Goal: Transaction & Acquisition: Purchase product/service

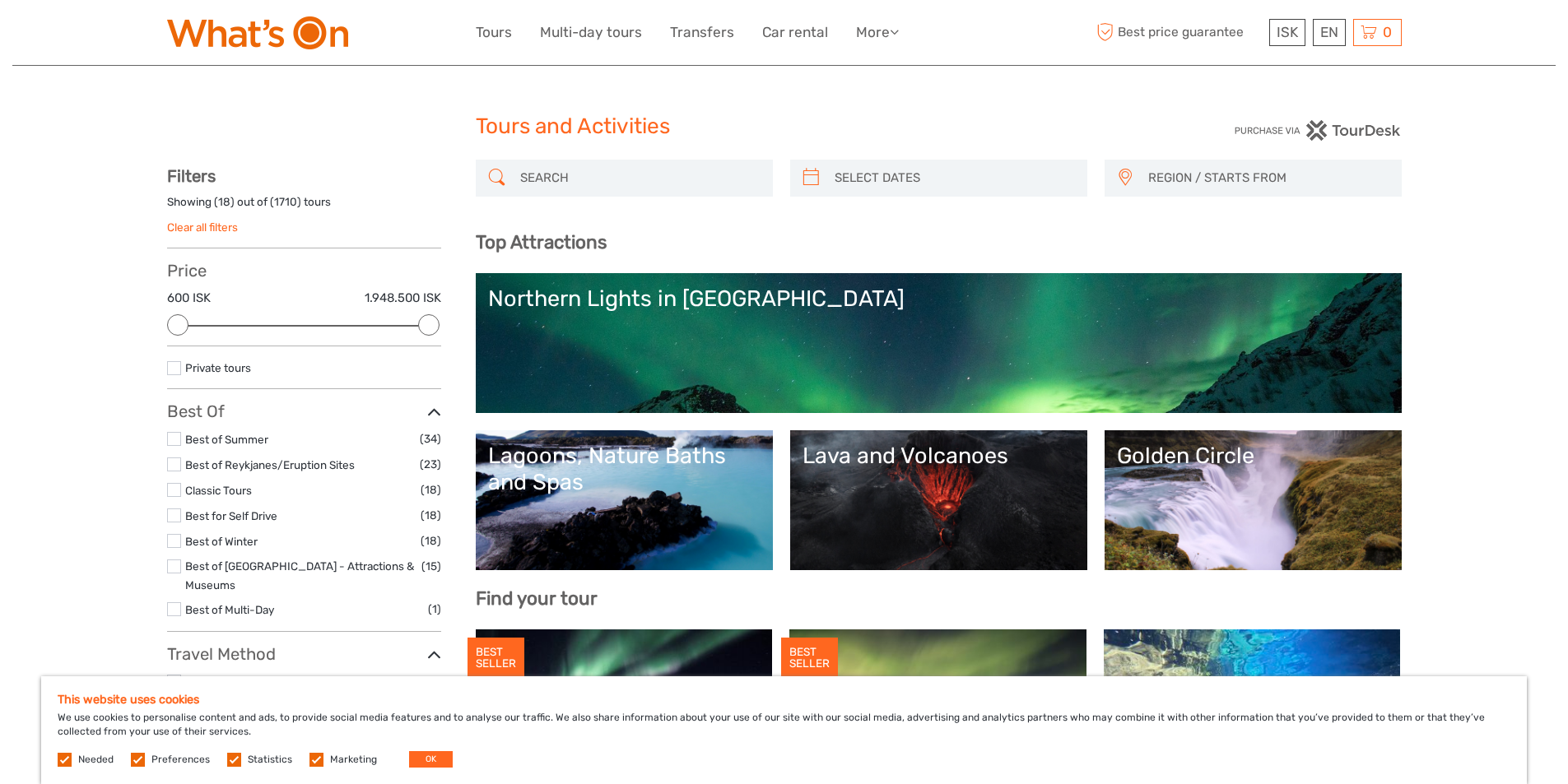
select select
click at [900, 463] on div "Lava and Volcanoes" at bounding box center [939, 456] width 273 height 26
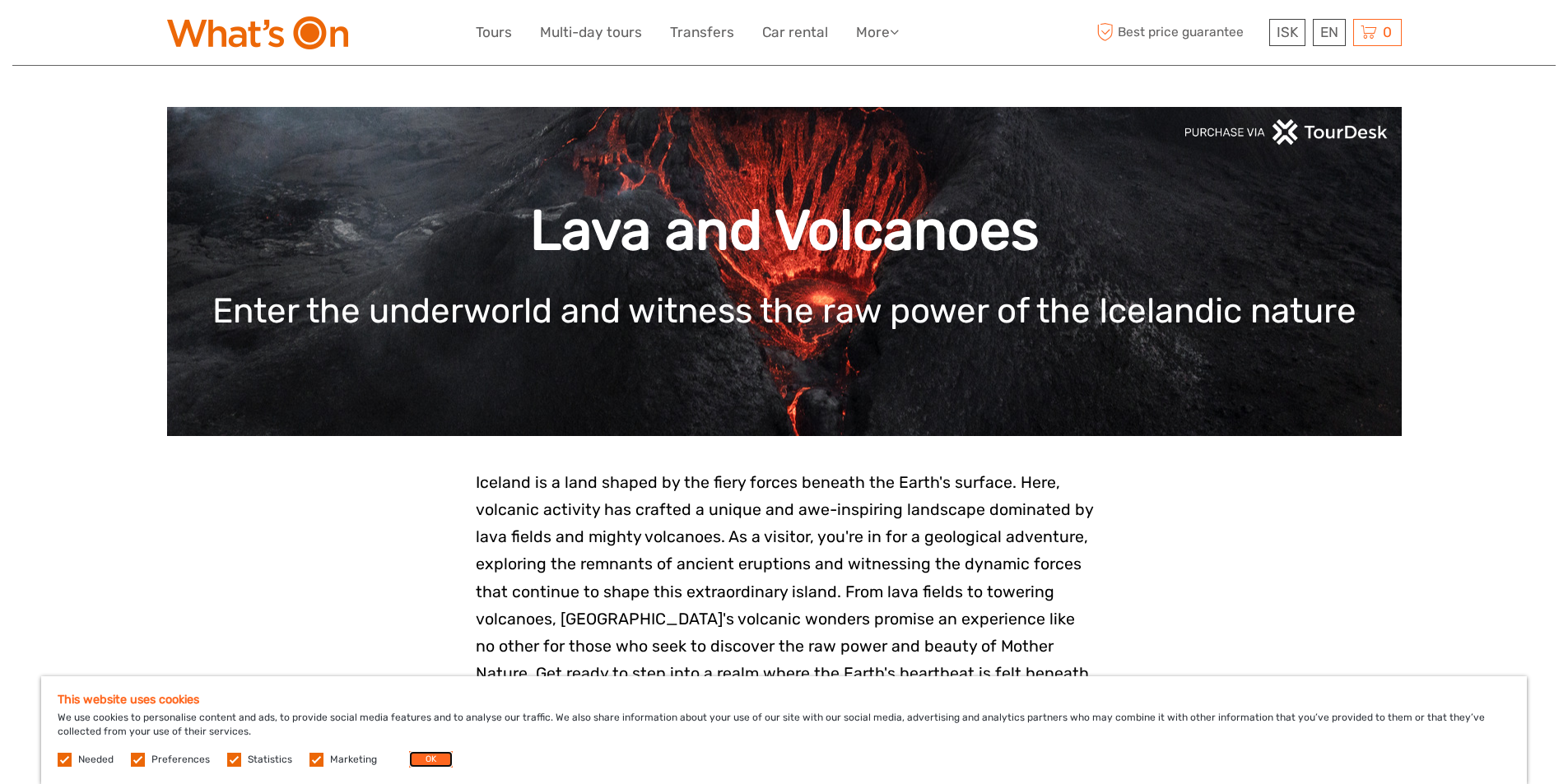
click at [433, 758] on button "OK" at bounding box center [431, 759] width 44 height 17
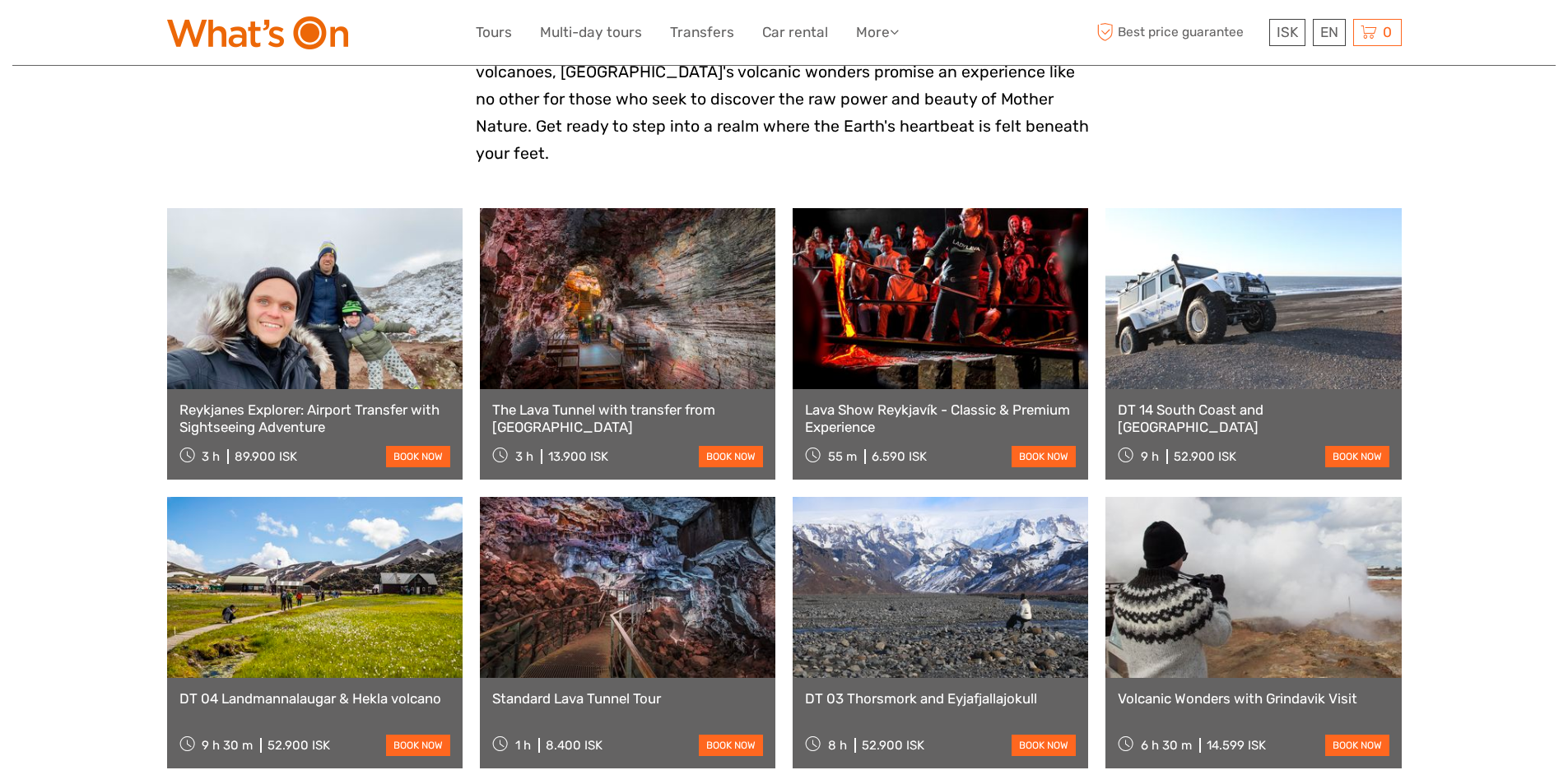
scroll to position [576, 0]
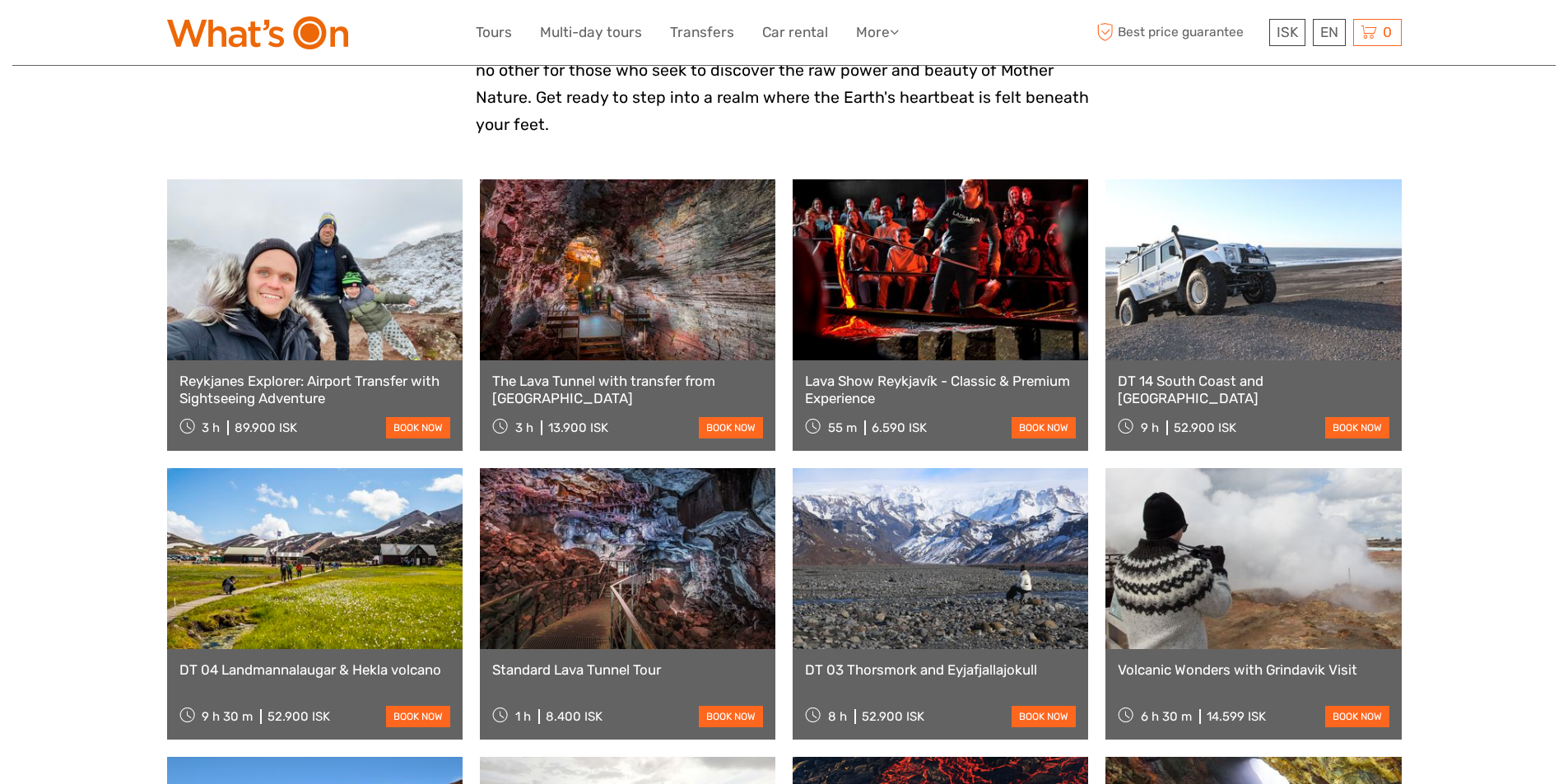
click at [649, 560] on link at bounding box center [627, 559] width 296 height 181
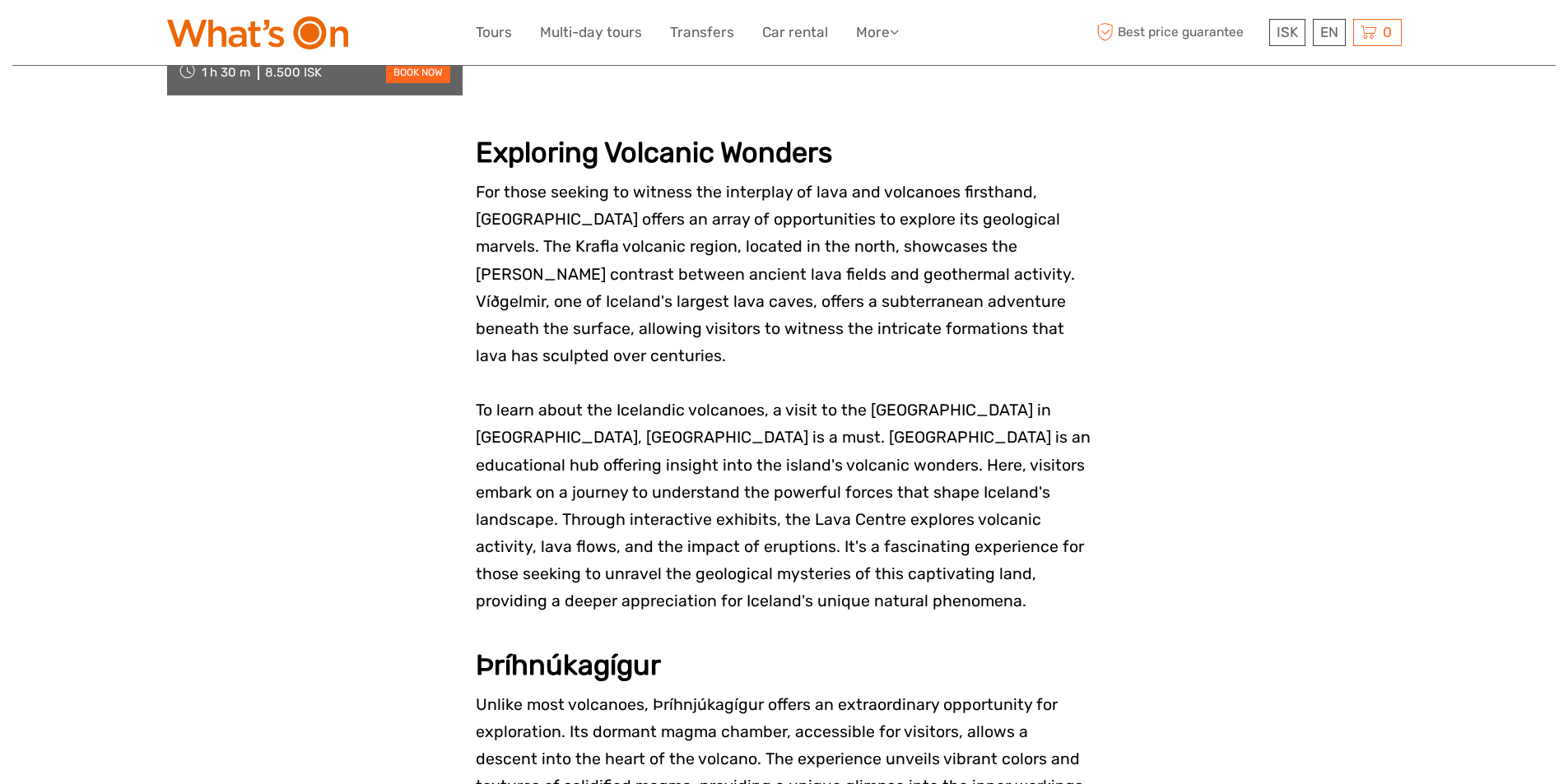
scroll to position [2139, 0]
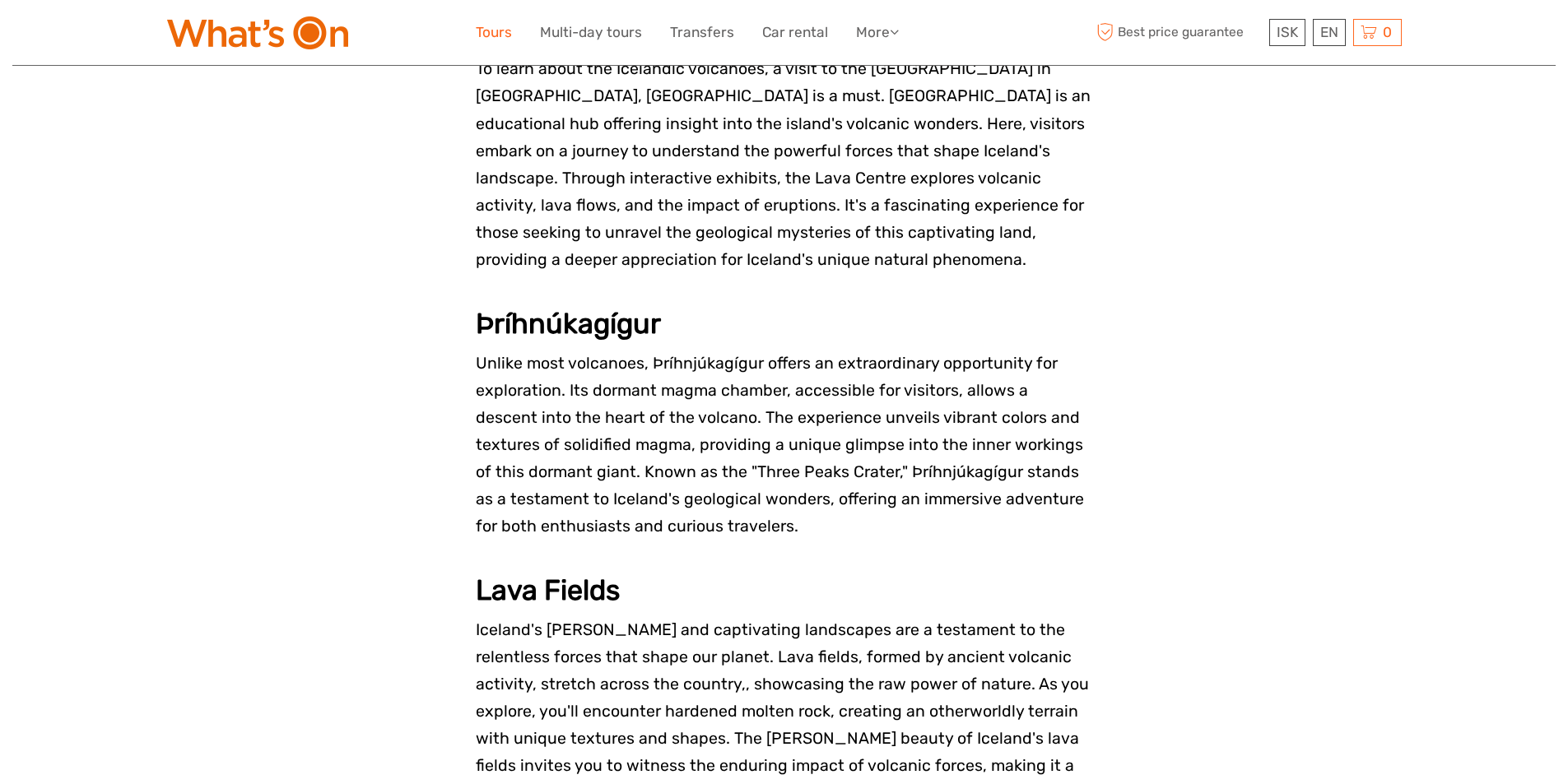
click at [502, 33] on link "Tours" at bounding box center [493, 32] width 36 height 24
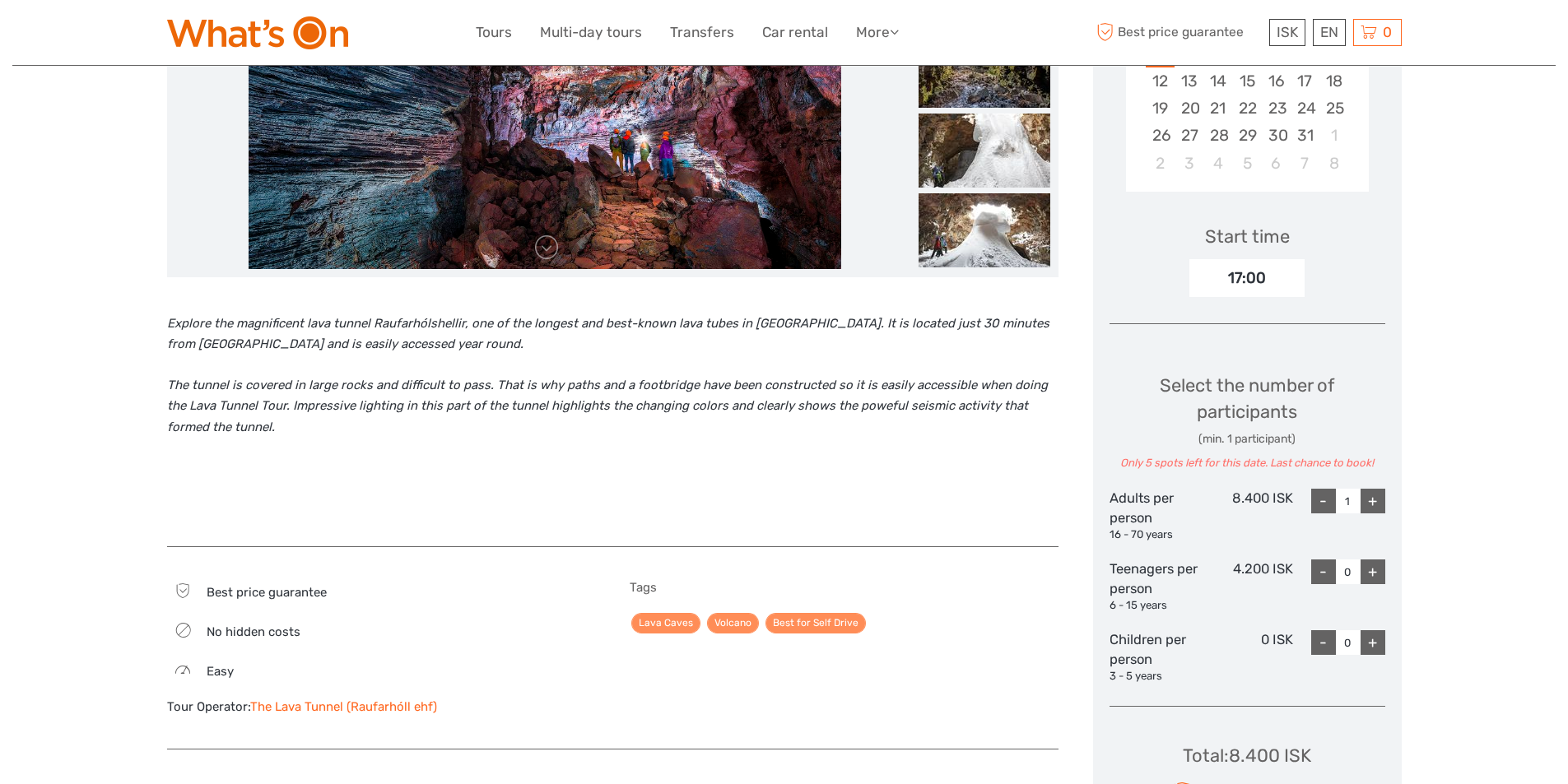
scroll to position [494, 0]
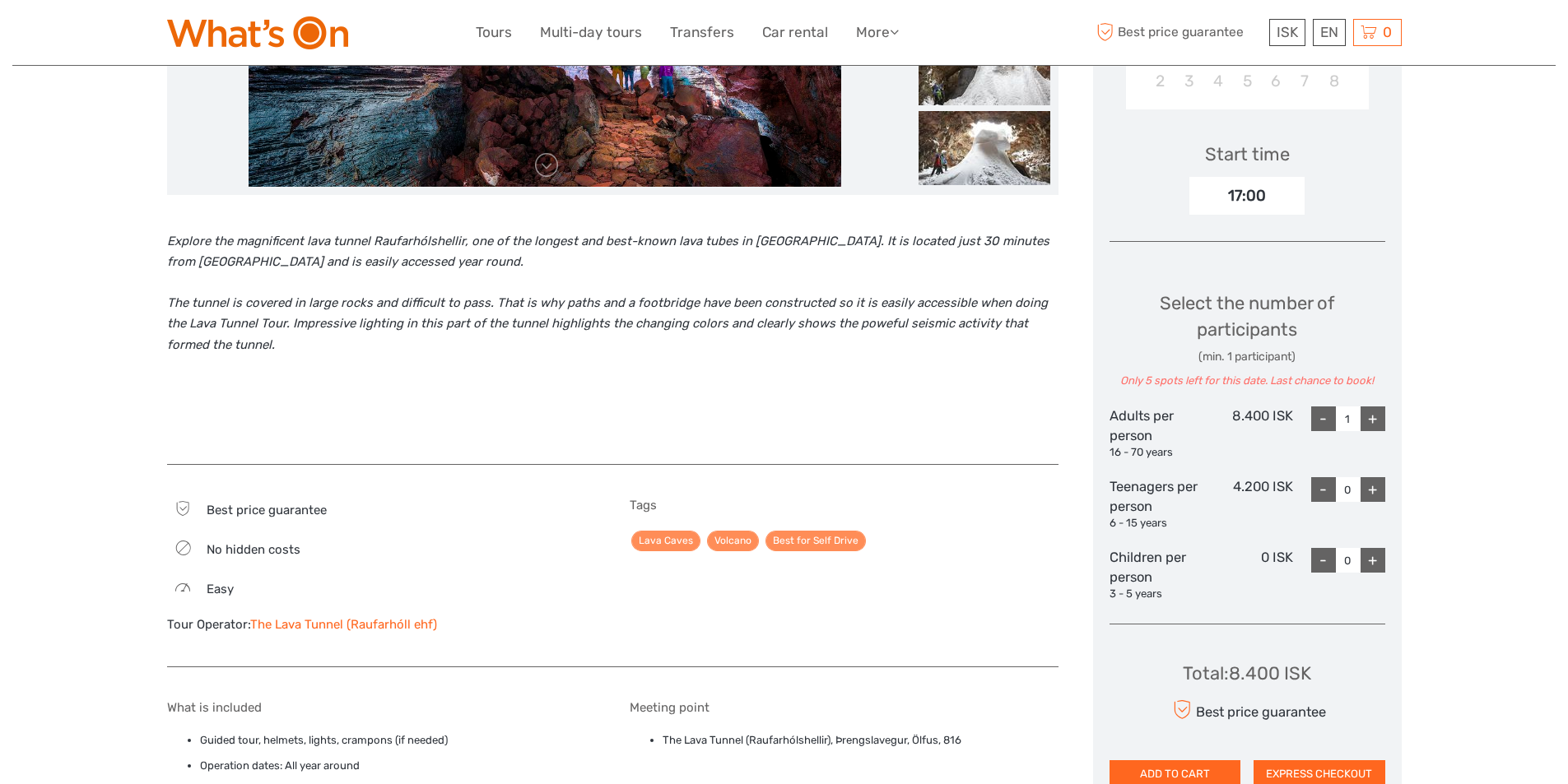
click at [1366, 411] on div "+" at bounding box center [1373, 418] width 25 height 25
type input "2"
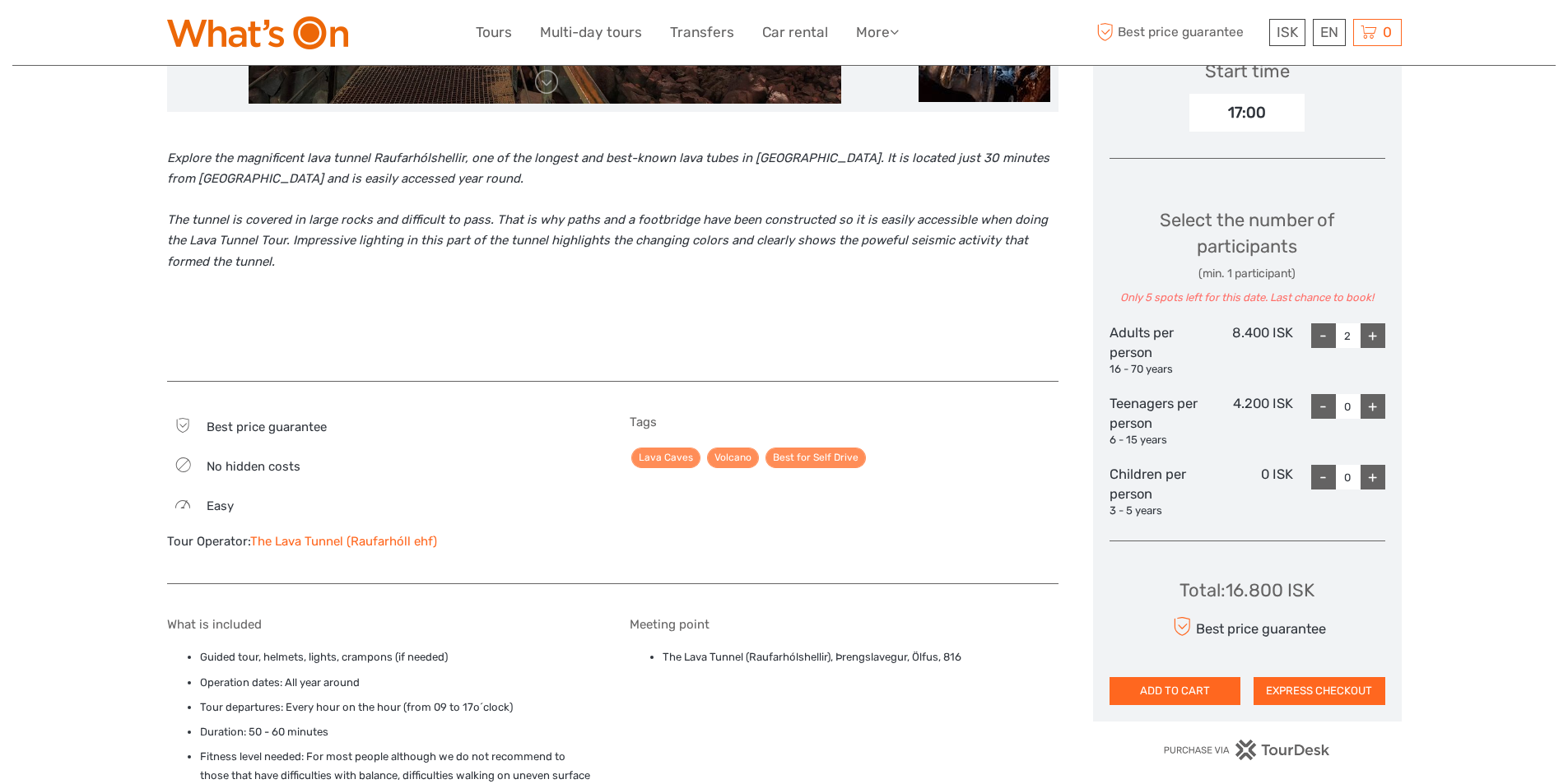
scroll to position [658, 0]
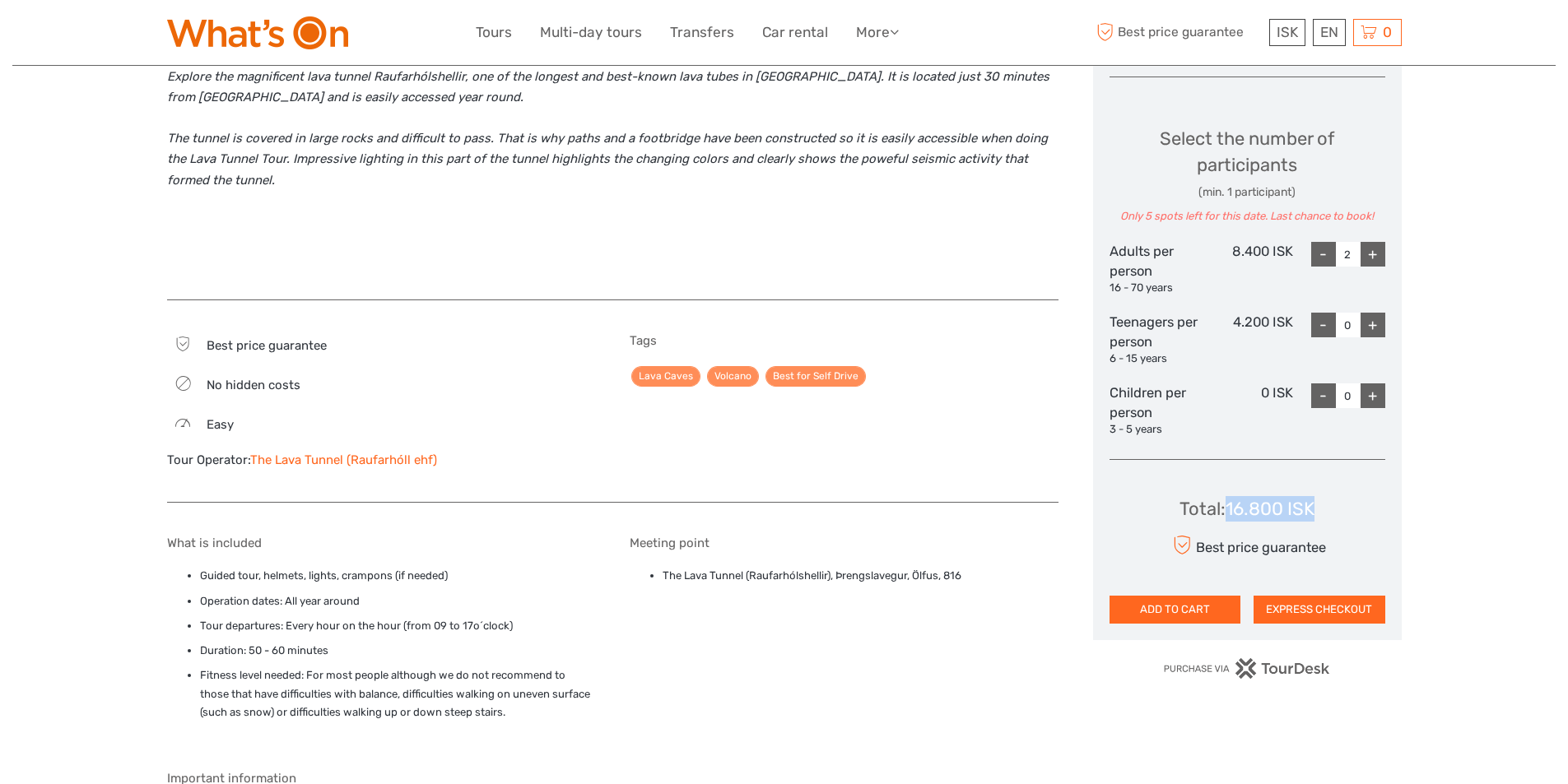
drag, startPoint x: 1332, startPoint y: 507, endPoint x: 1230, endPoint y: 517, distance: 102.5
click at [1228, 522] on div "Total : 16.800 ISK Best price guarantee ADD TO CART EXPRESS CHECKOUT" at bounding box center [1248, 548] width 276 height 151
copy div "16.800 ISK"
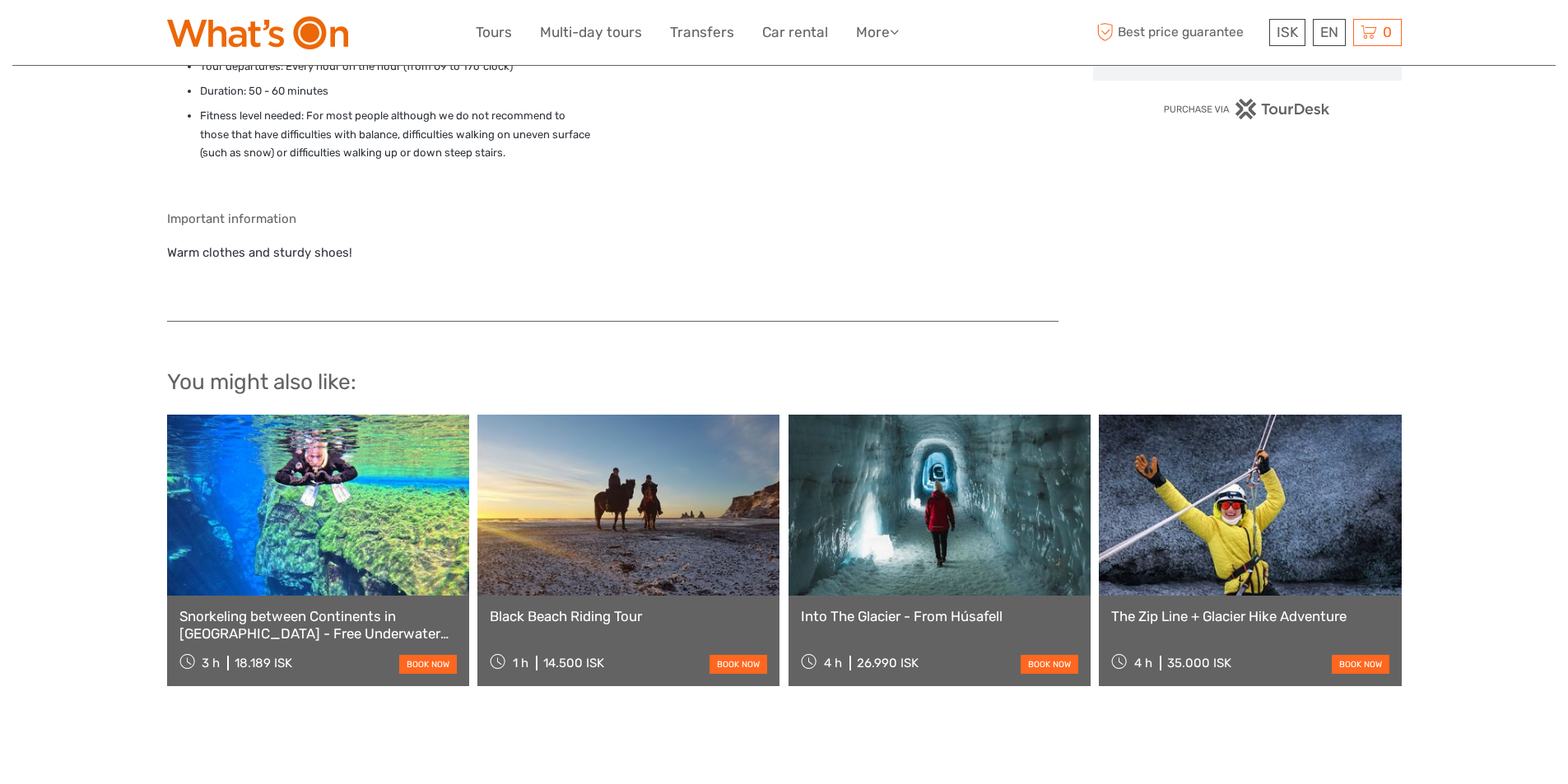
scroll to position [1234, 0]
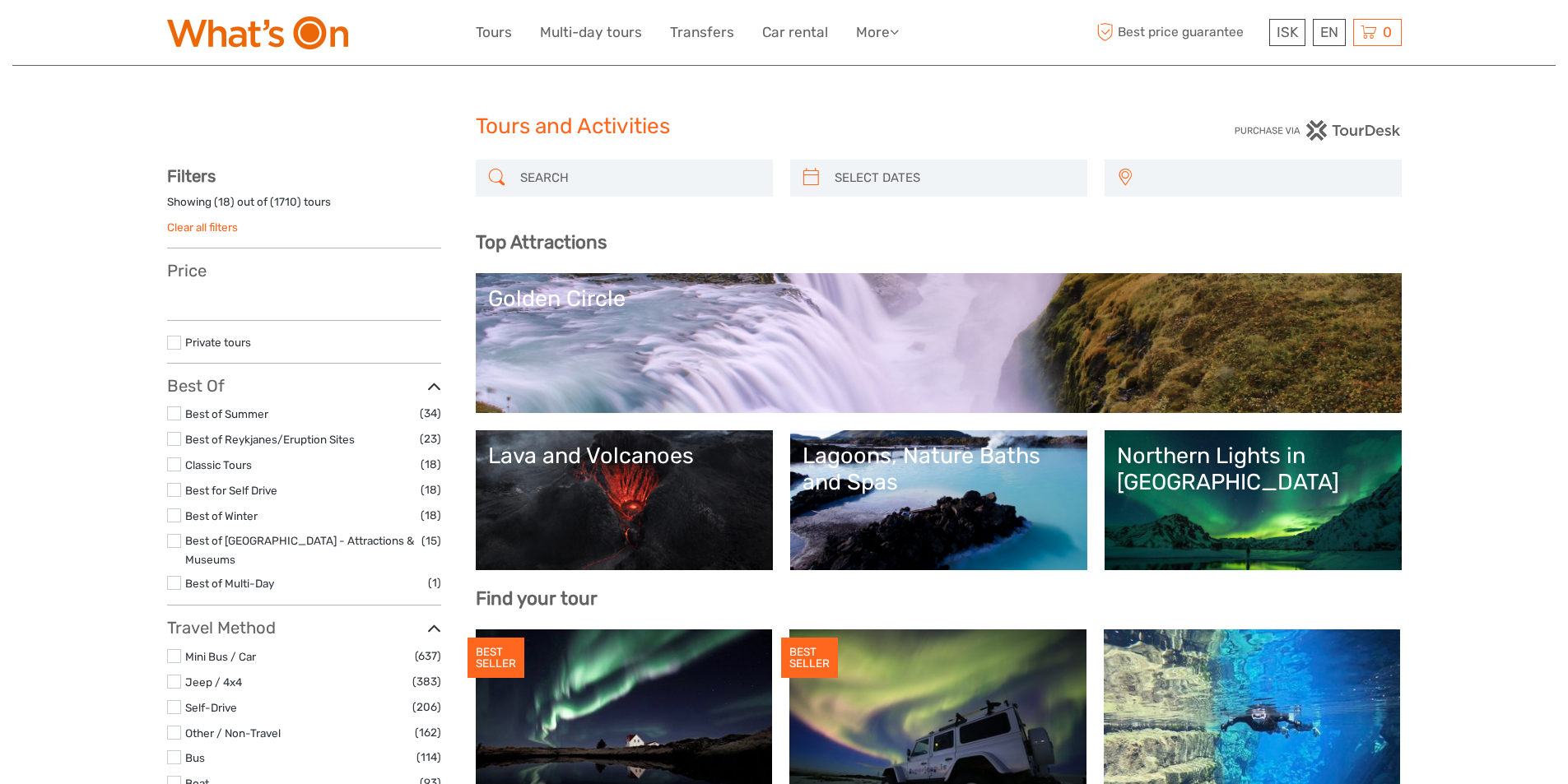
select select
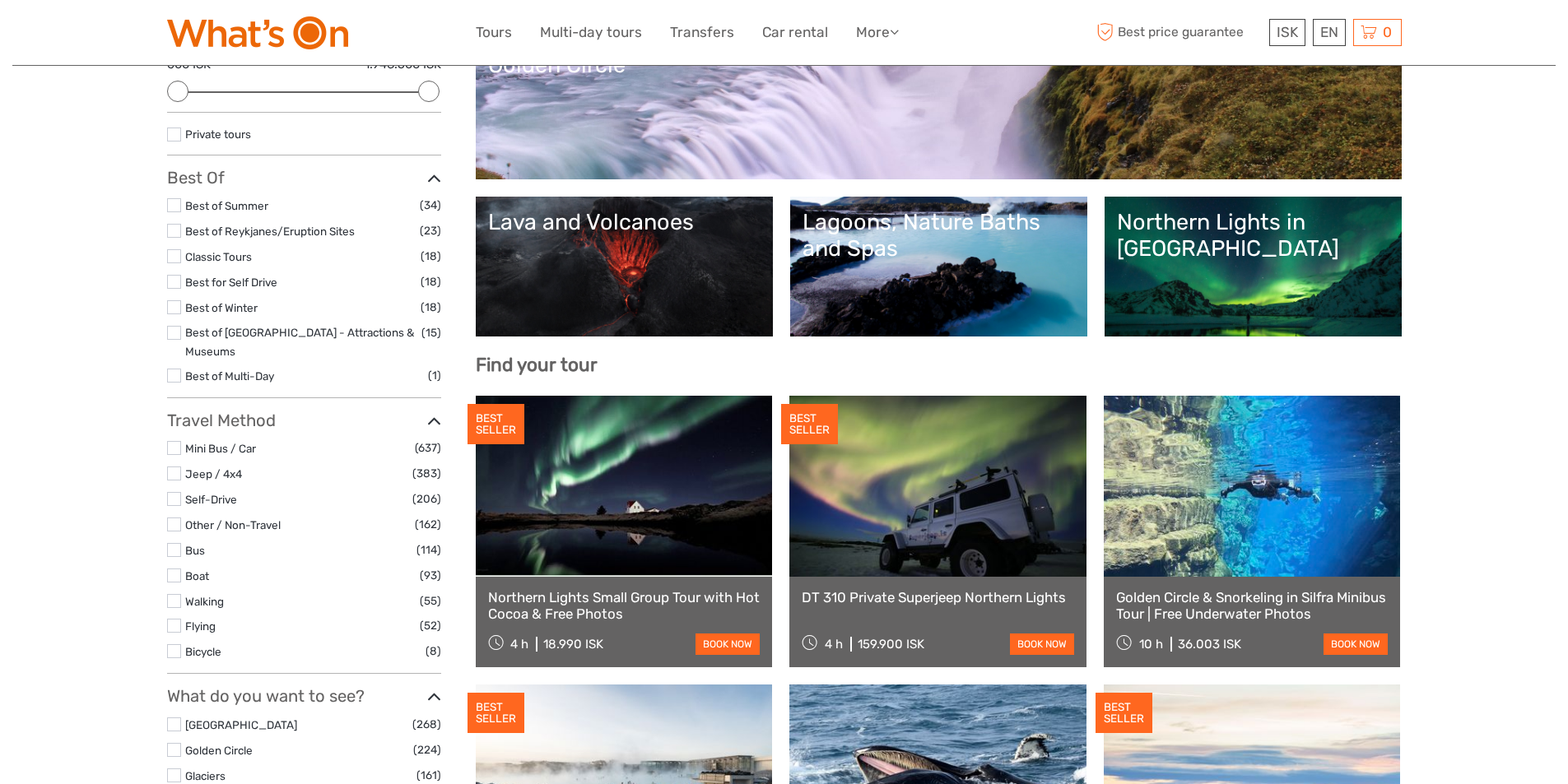
scroll to position [246, 0]
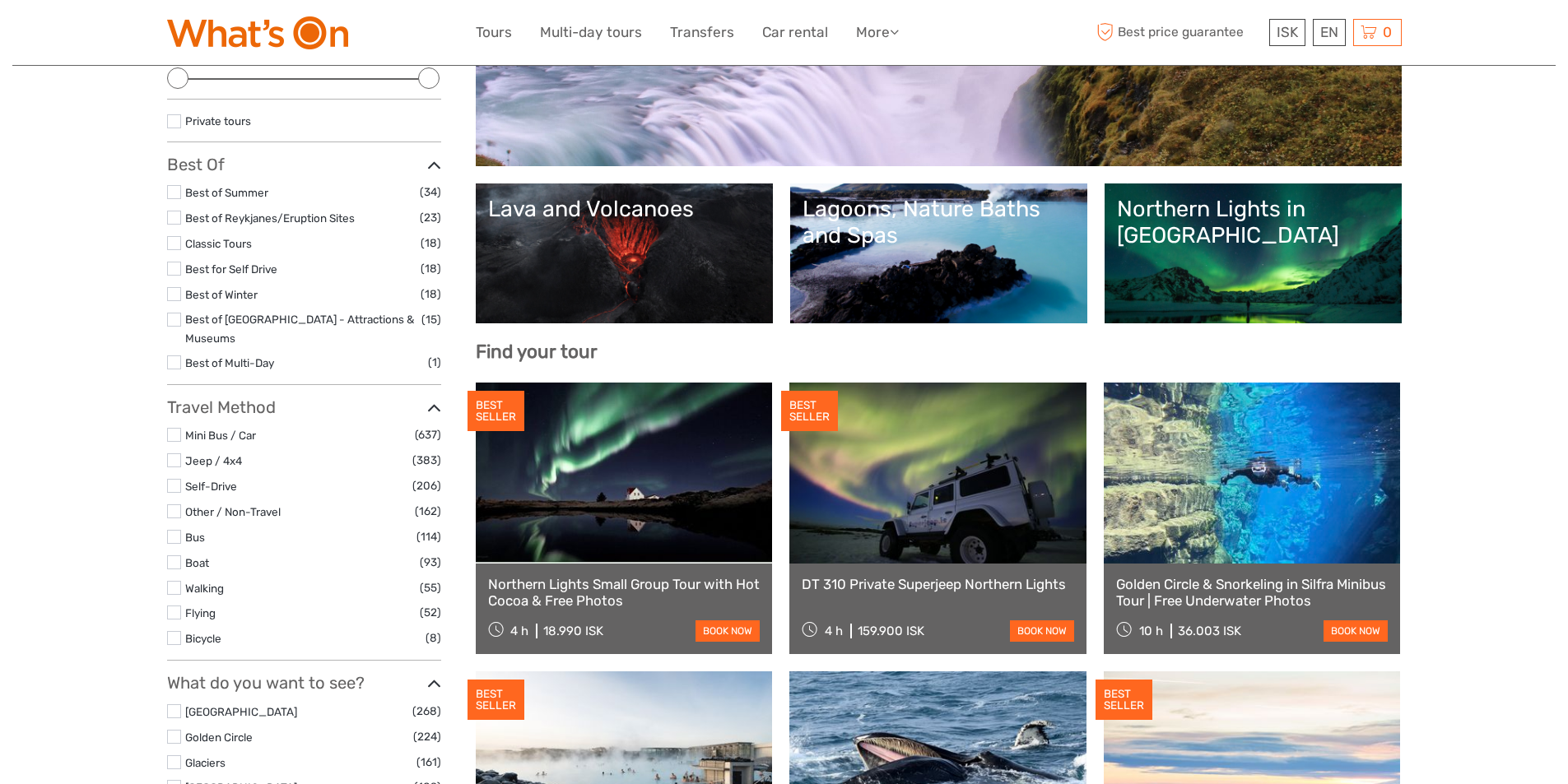
click at [698, 150] on link "Golden Circle" at bounding box center [938, 96] width 901 height 115
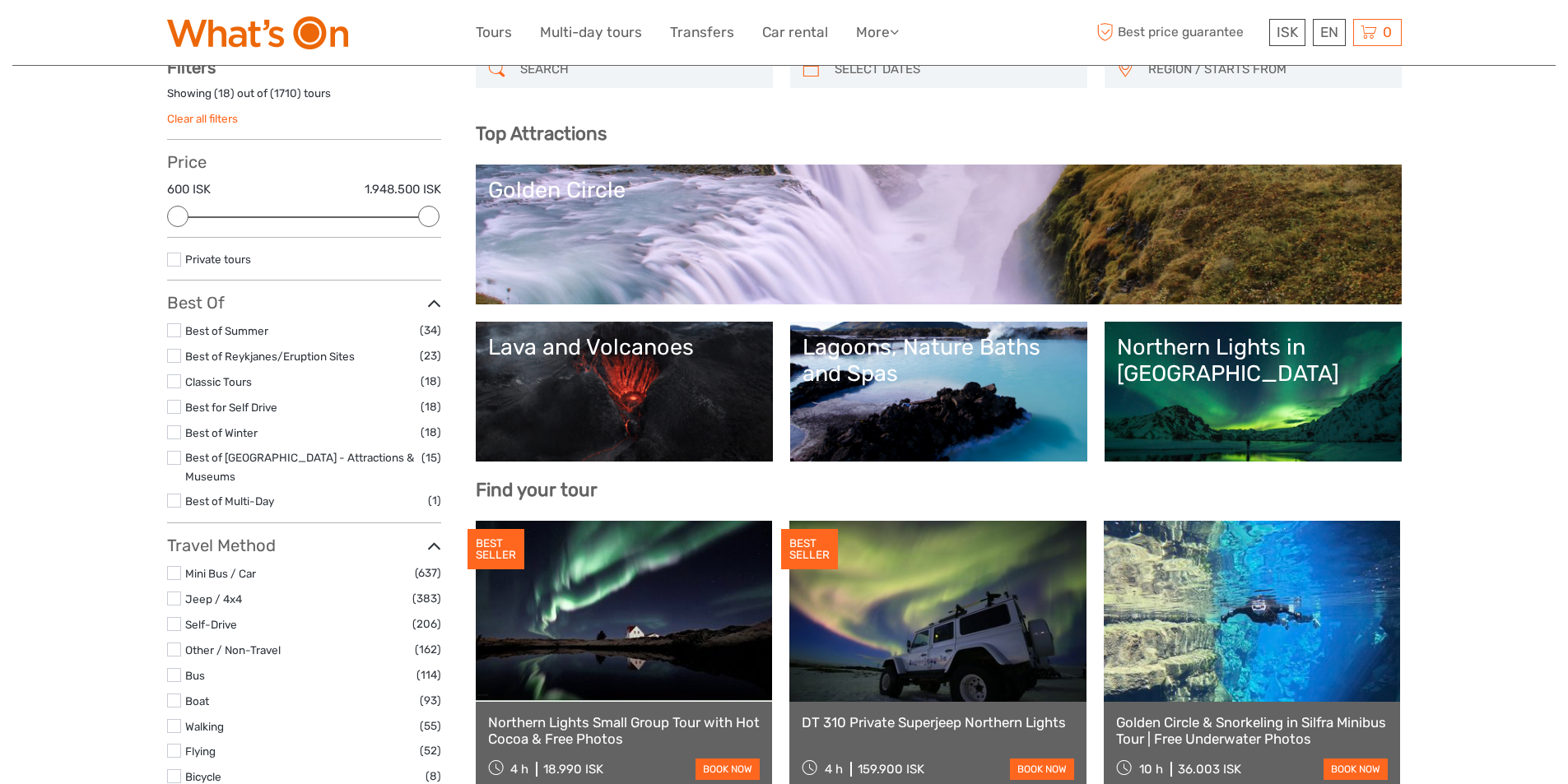
scroll to position [82, 0]
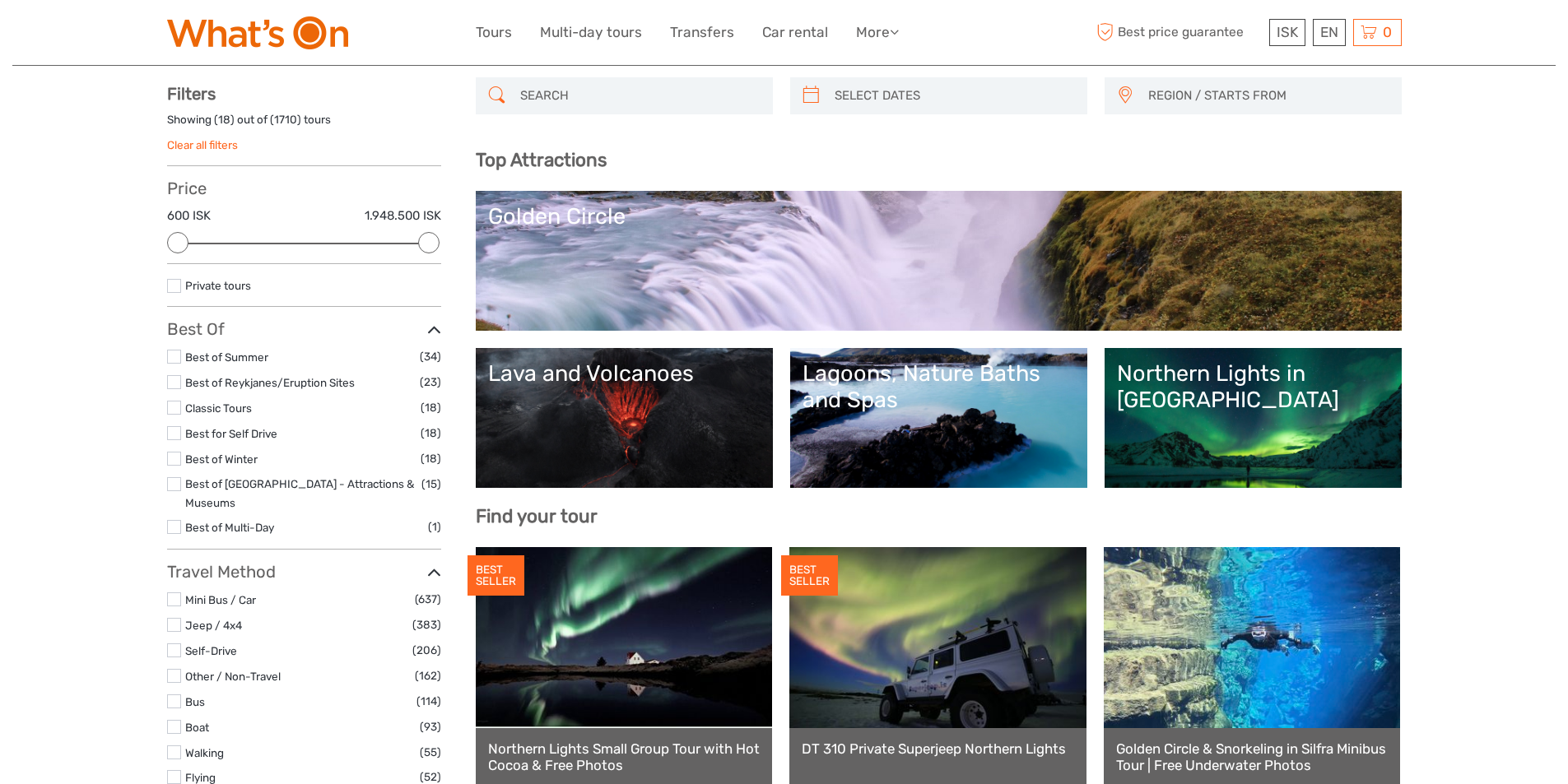
click at [1235, 403] on link "Northern Lights in Iceland" at bounding box center [1253, 417] width 273 height 115
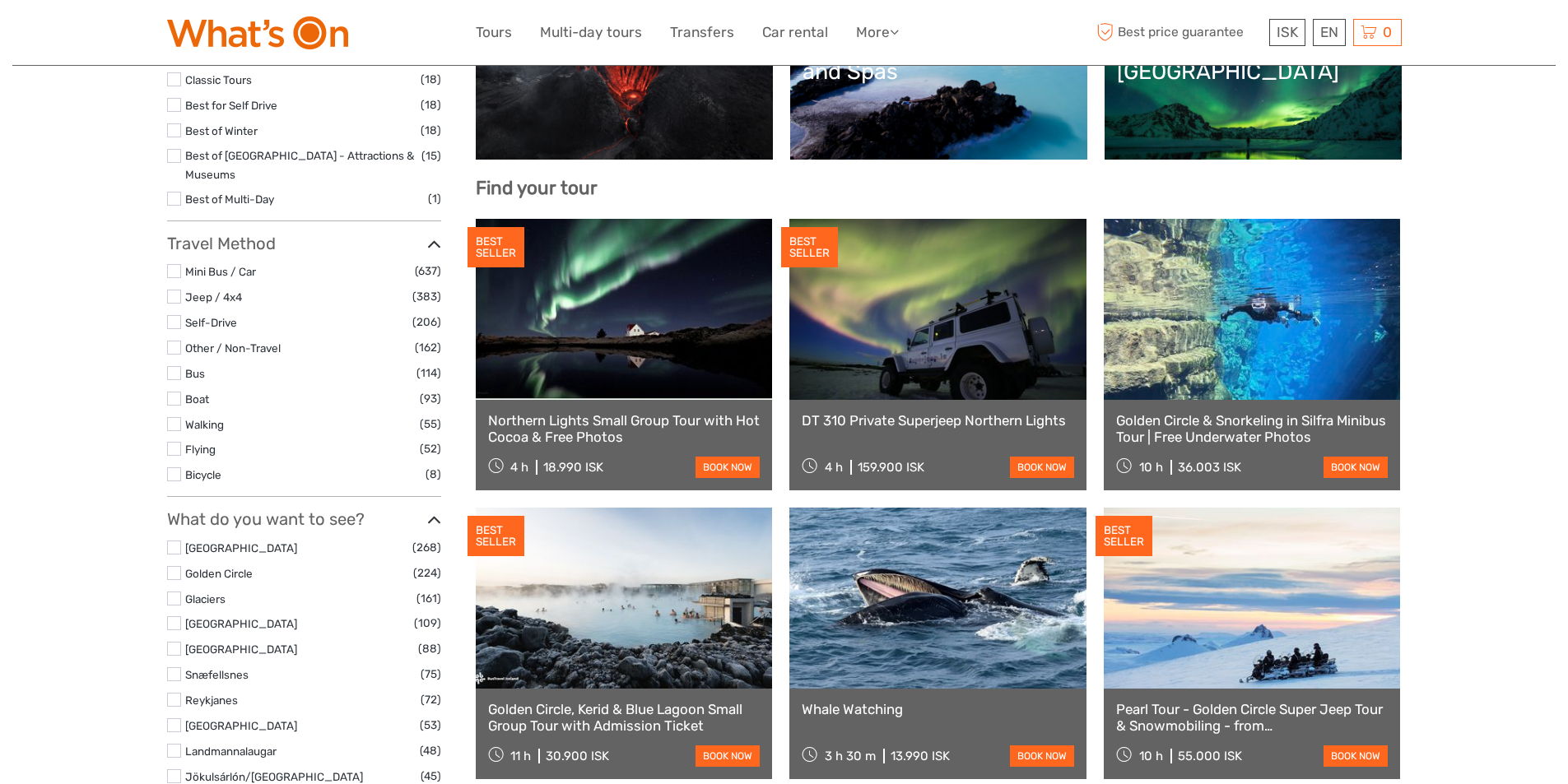
scroll to position [411, 0]
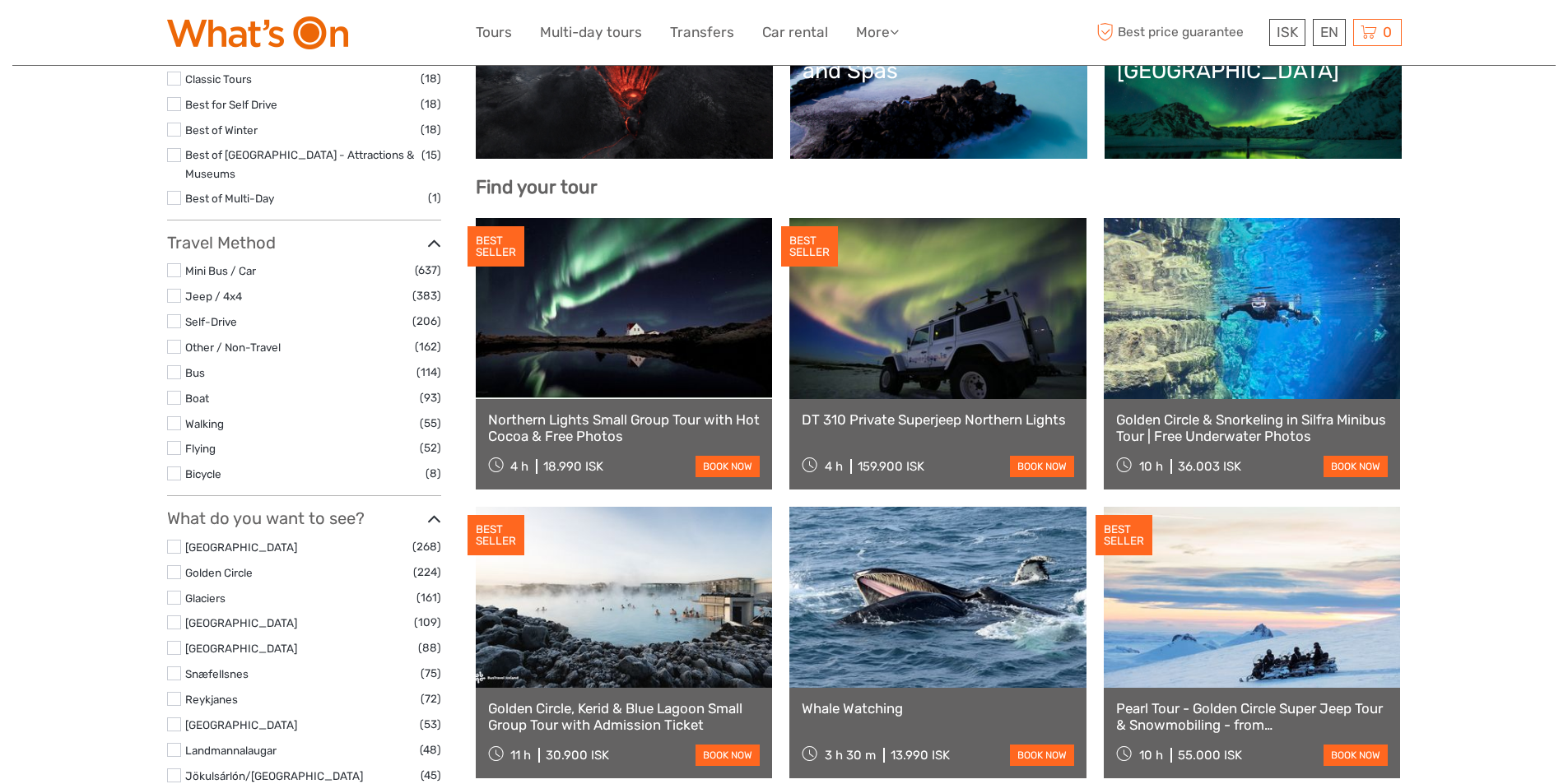
click at [171, 616] on label at bounding box center [174, 623] width 14 height 14
click at [0, 0] on input "checkbox" at bounding box center [0, 0] width 0 height 0
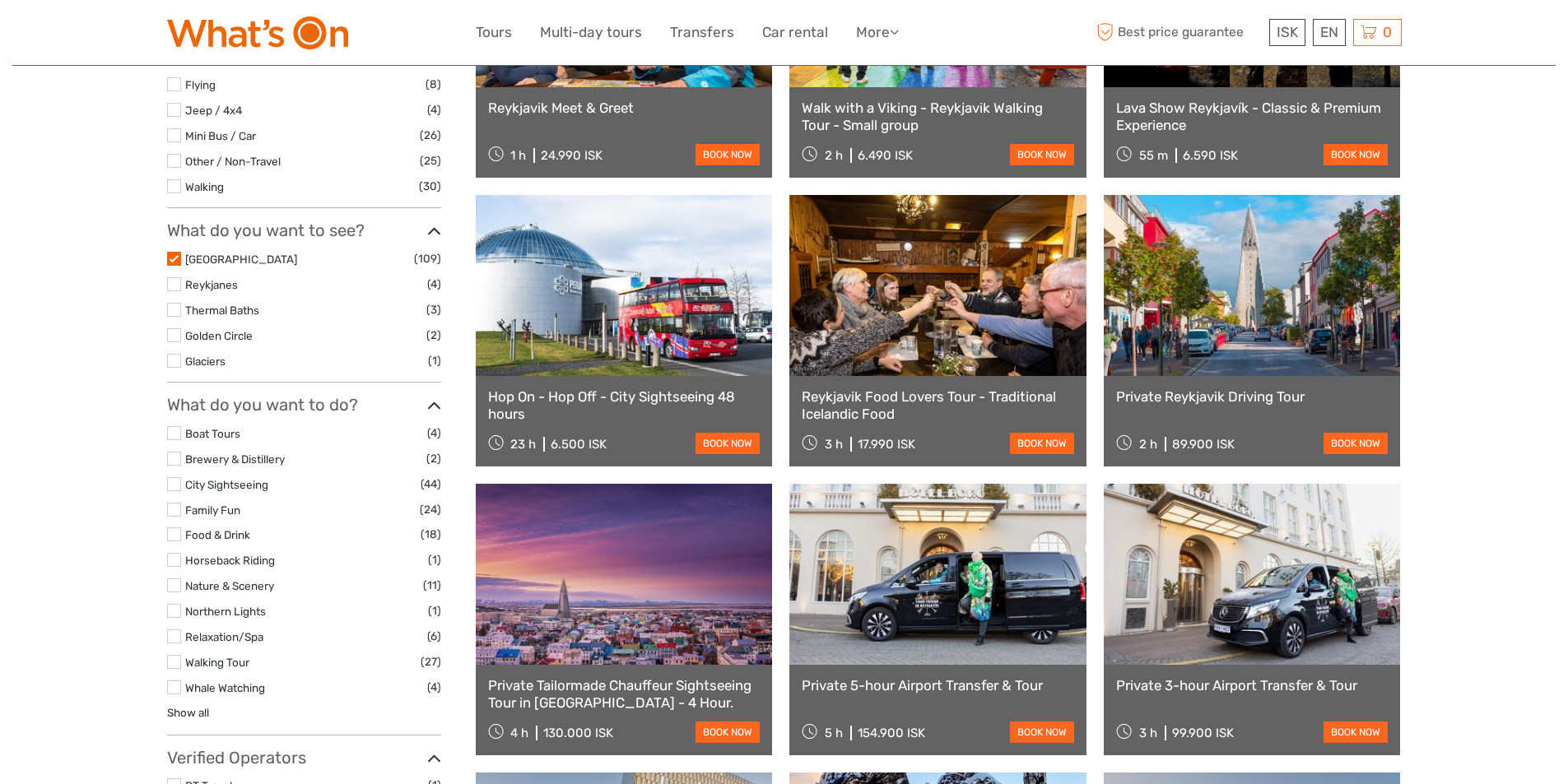
scroll to position [505, 0]
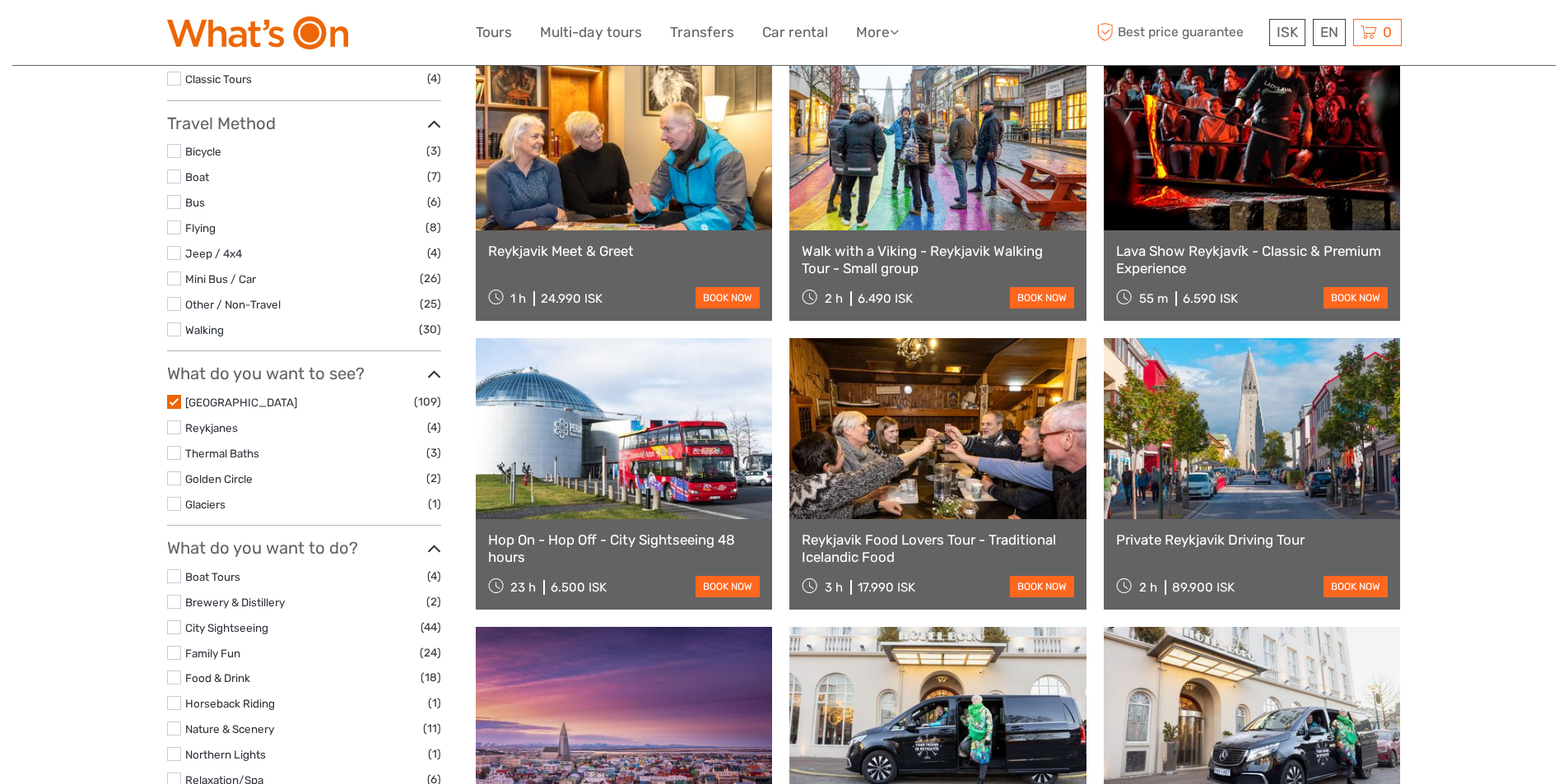
click at [173, 472] on label at bounding box center [174, 479] width 14 height 14
click at [0, 0] on input "checkbox" at bounding box center [0, 0] width 0 height 0
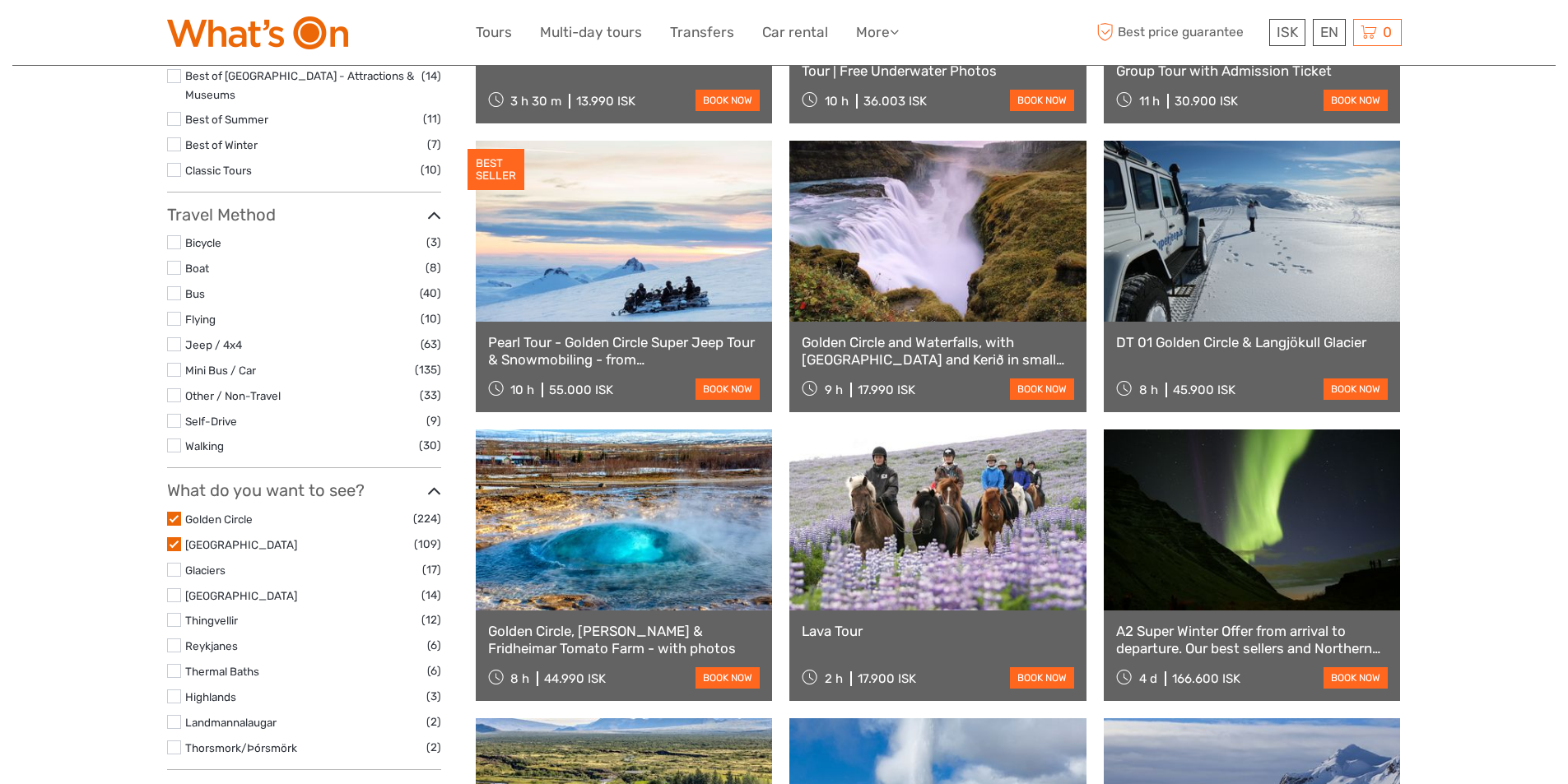
scroll to position [423, 0]
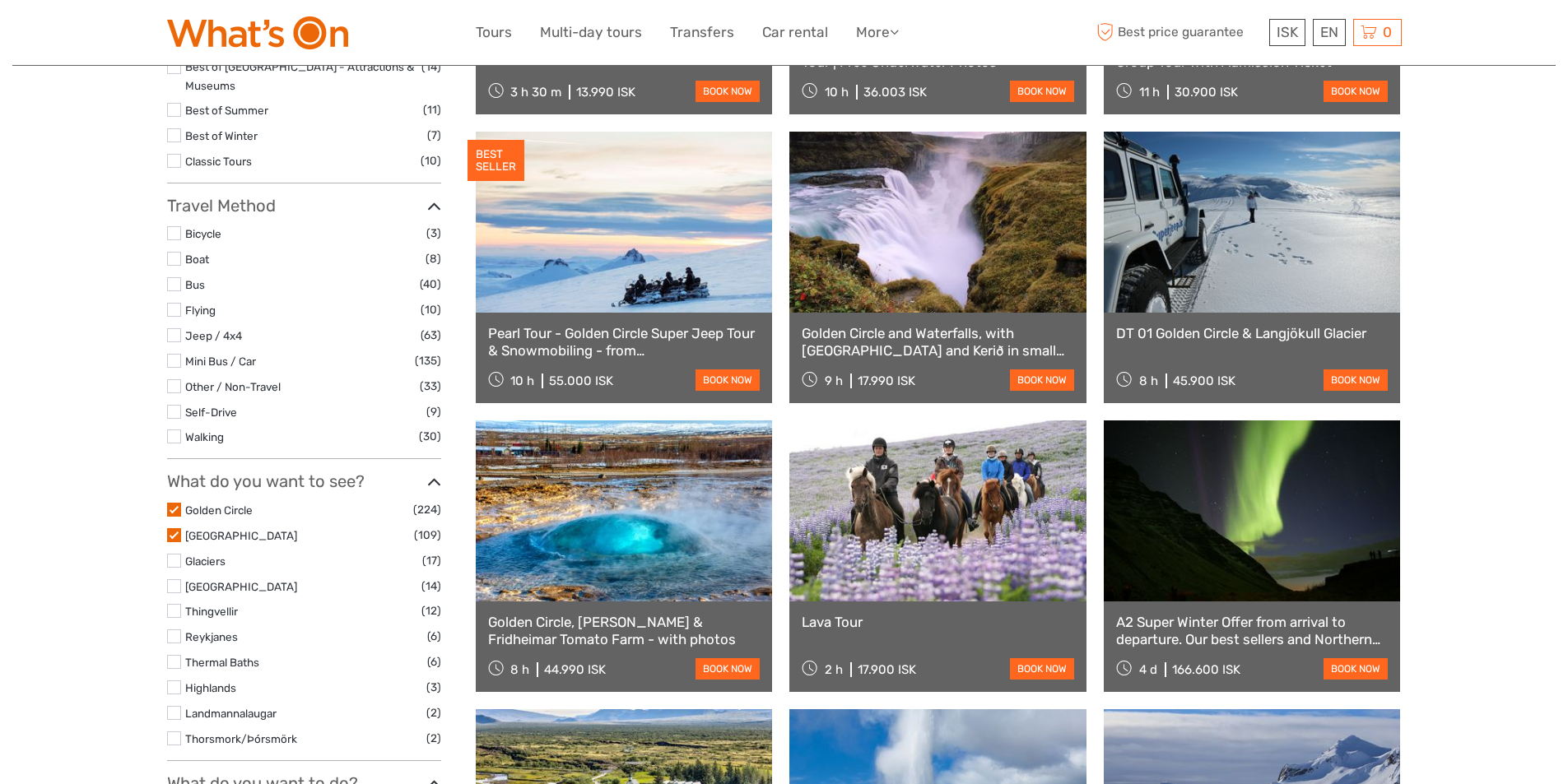
click at [171, 502] on label at bounding box center [174, 510] width 14 height 14
click at [0, 0] on input "checkbox" at bounding box center [0, 0] width 0 height 0
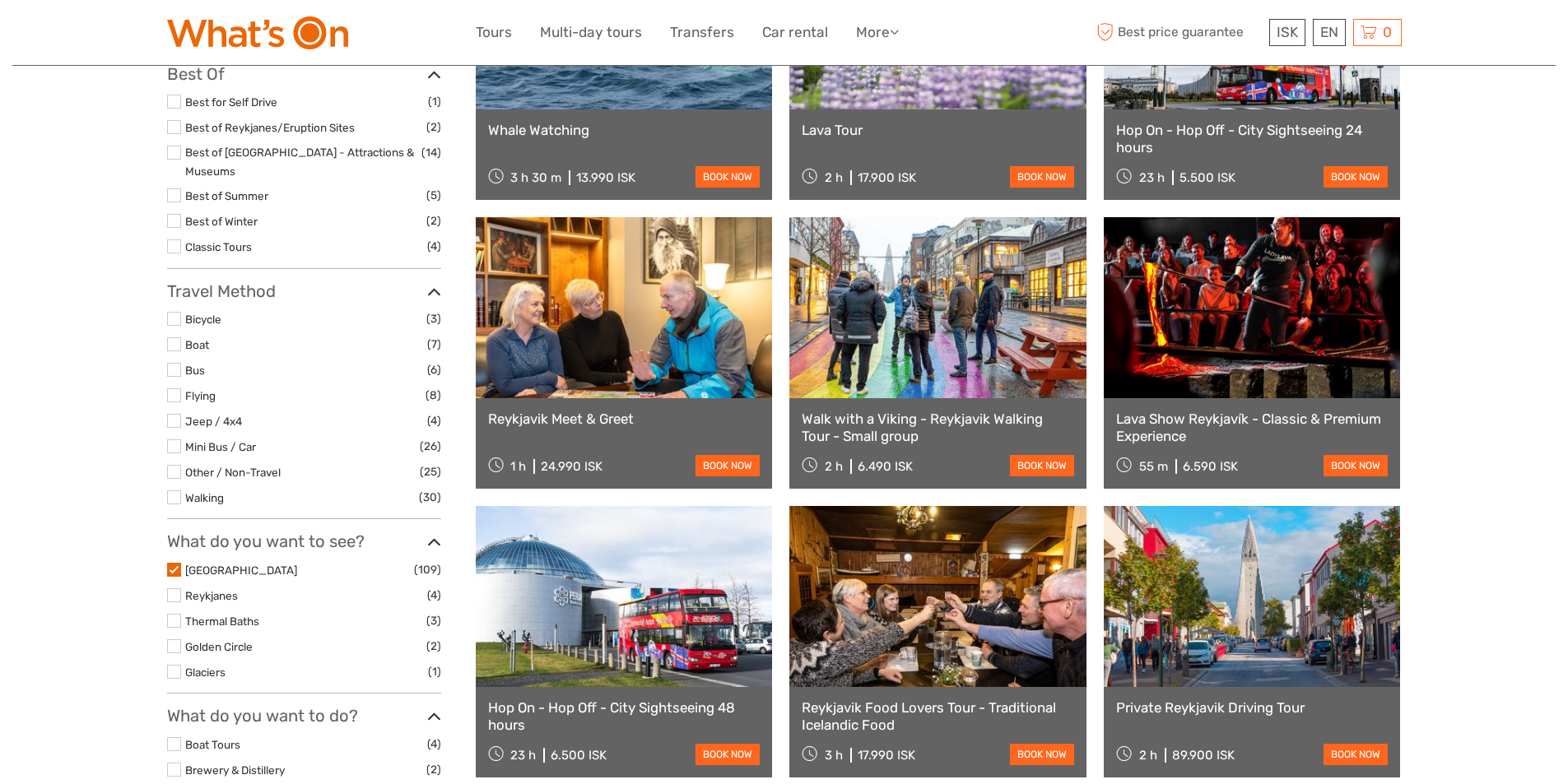
scroll to position [340, 0]
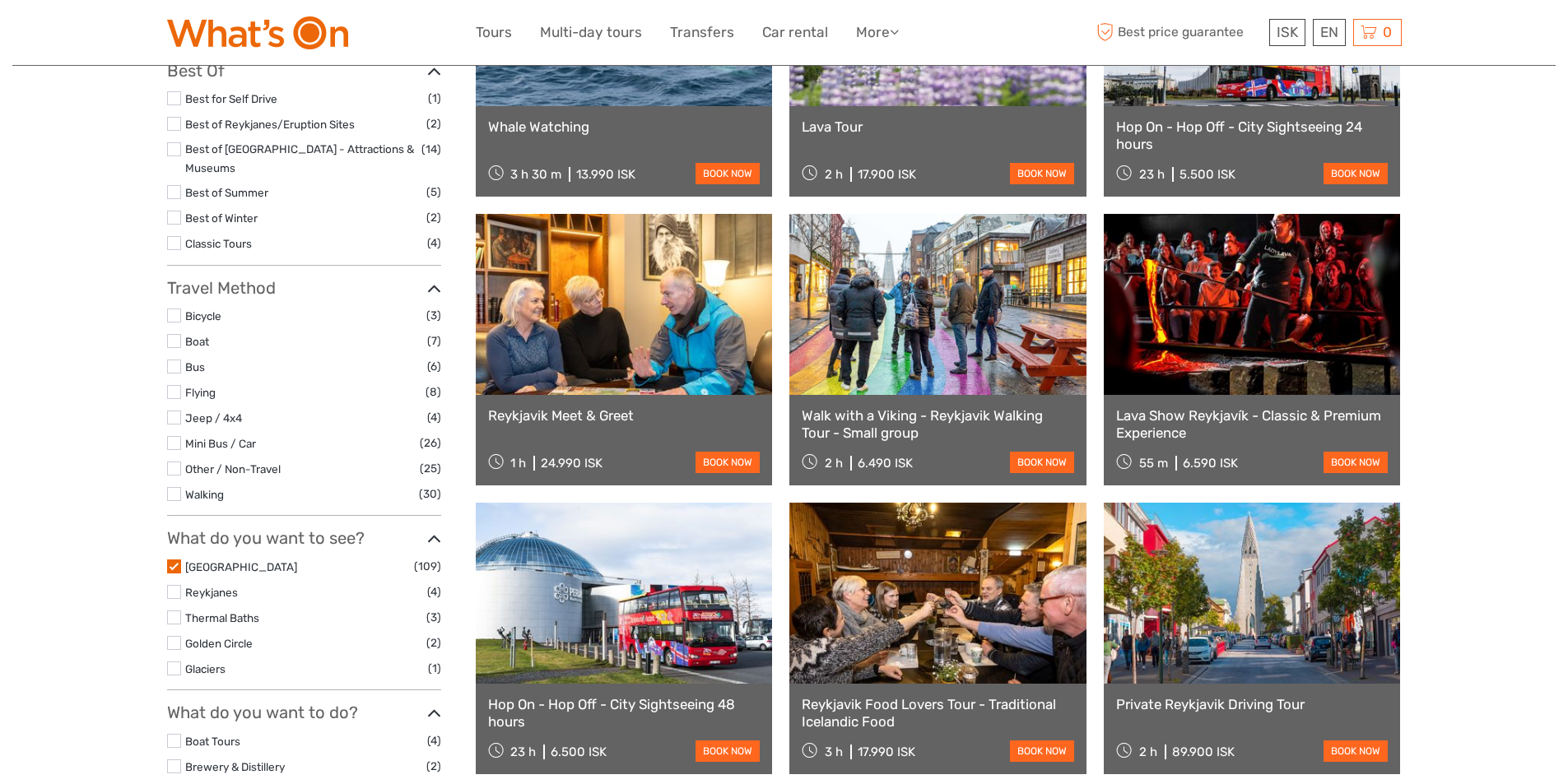
click at [176, 559] on label at bounding box center [174, 567] width 14 height 14
click at [0, 0] on input "checkbox" at bounding box center [0, 0] width 0 height 0
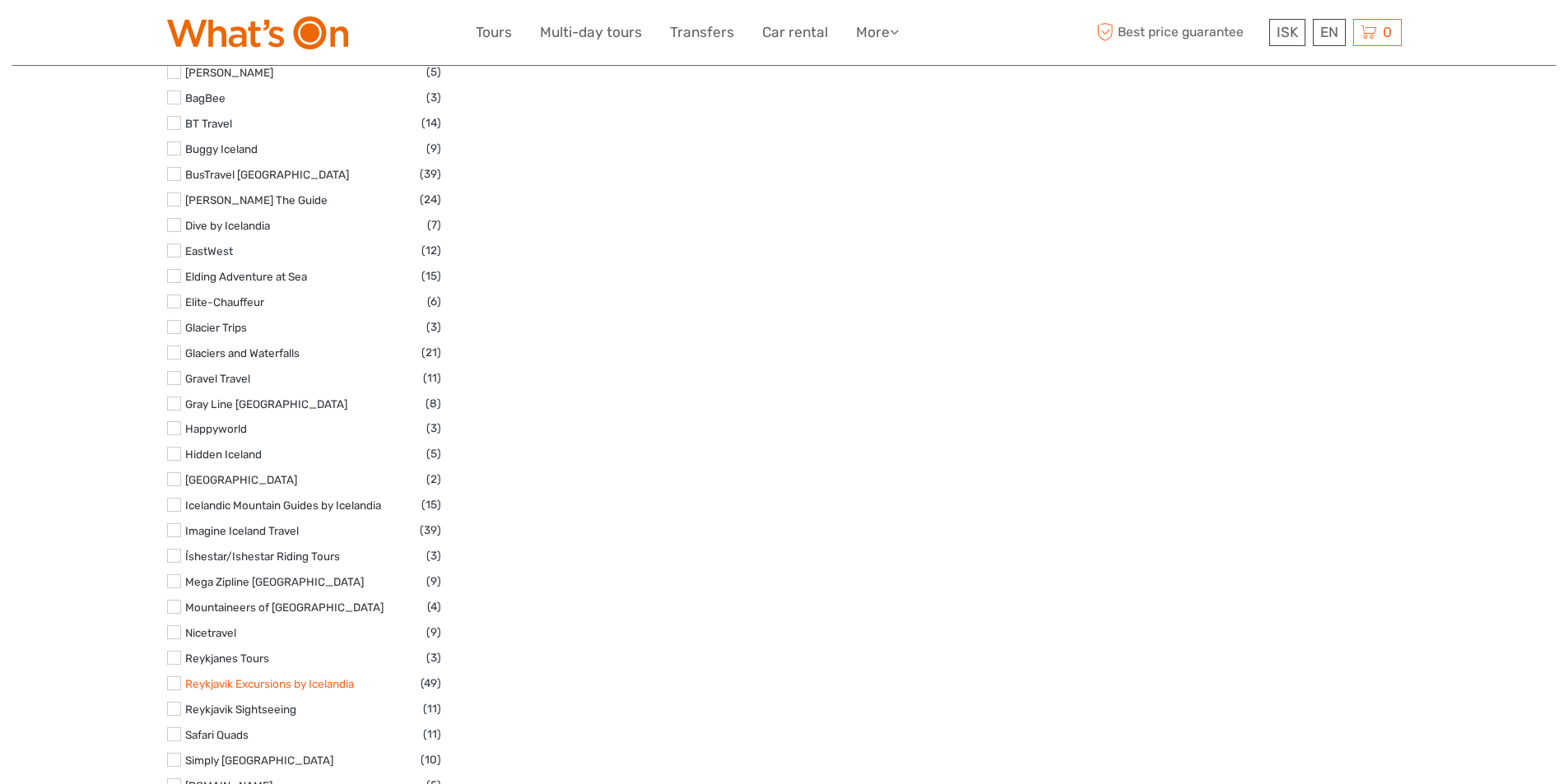
scroll to position [2233, 0]
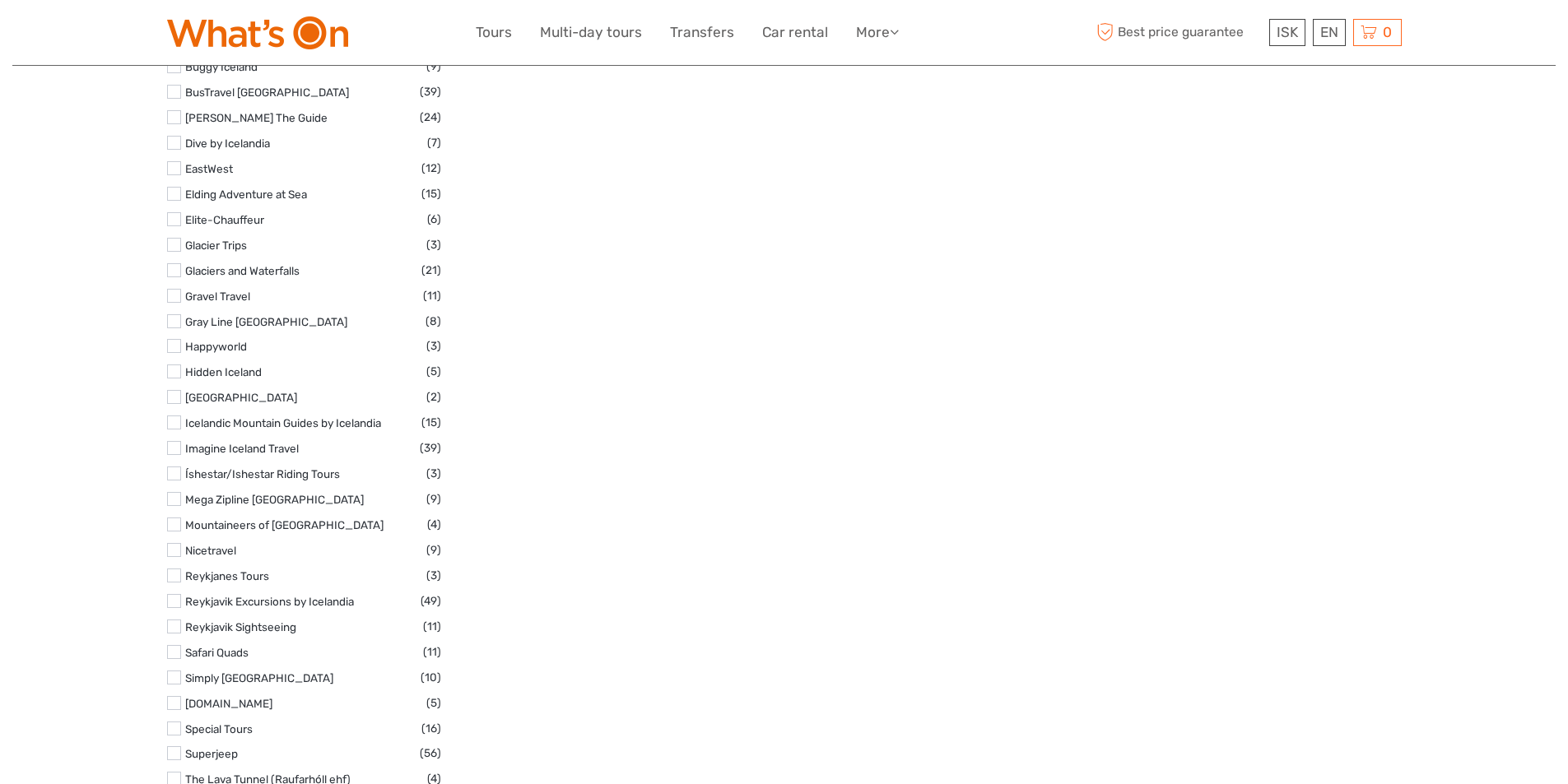
click at [172, 696] on label at bounding box center [174, 703] width 14 height 14
click at [0, 0] on input "checkbox" at bounding box center [0, 0] width 0 height 0
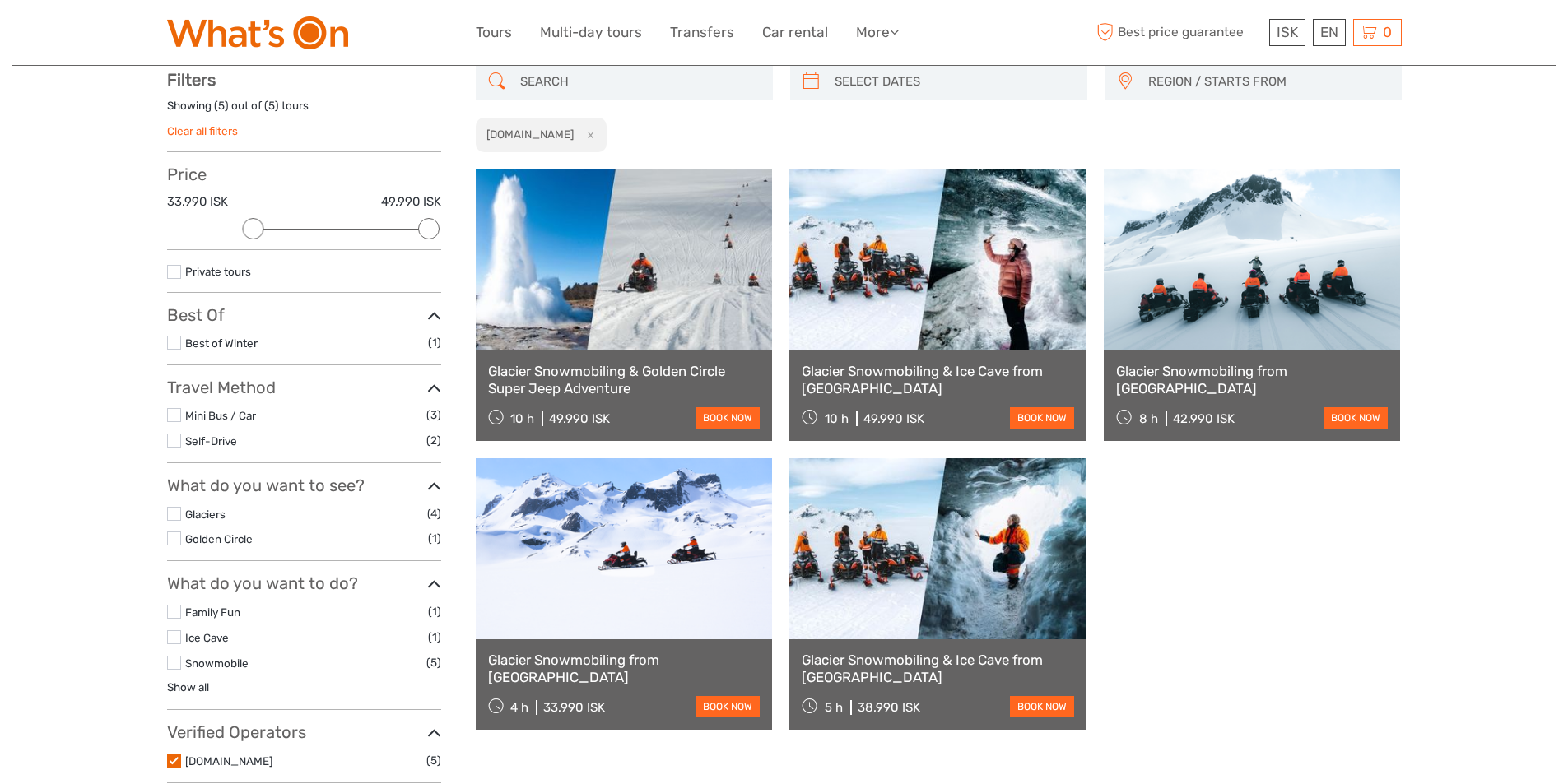
scroll to position [94, 0]
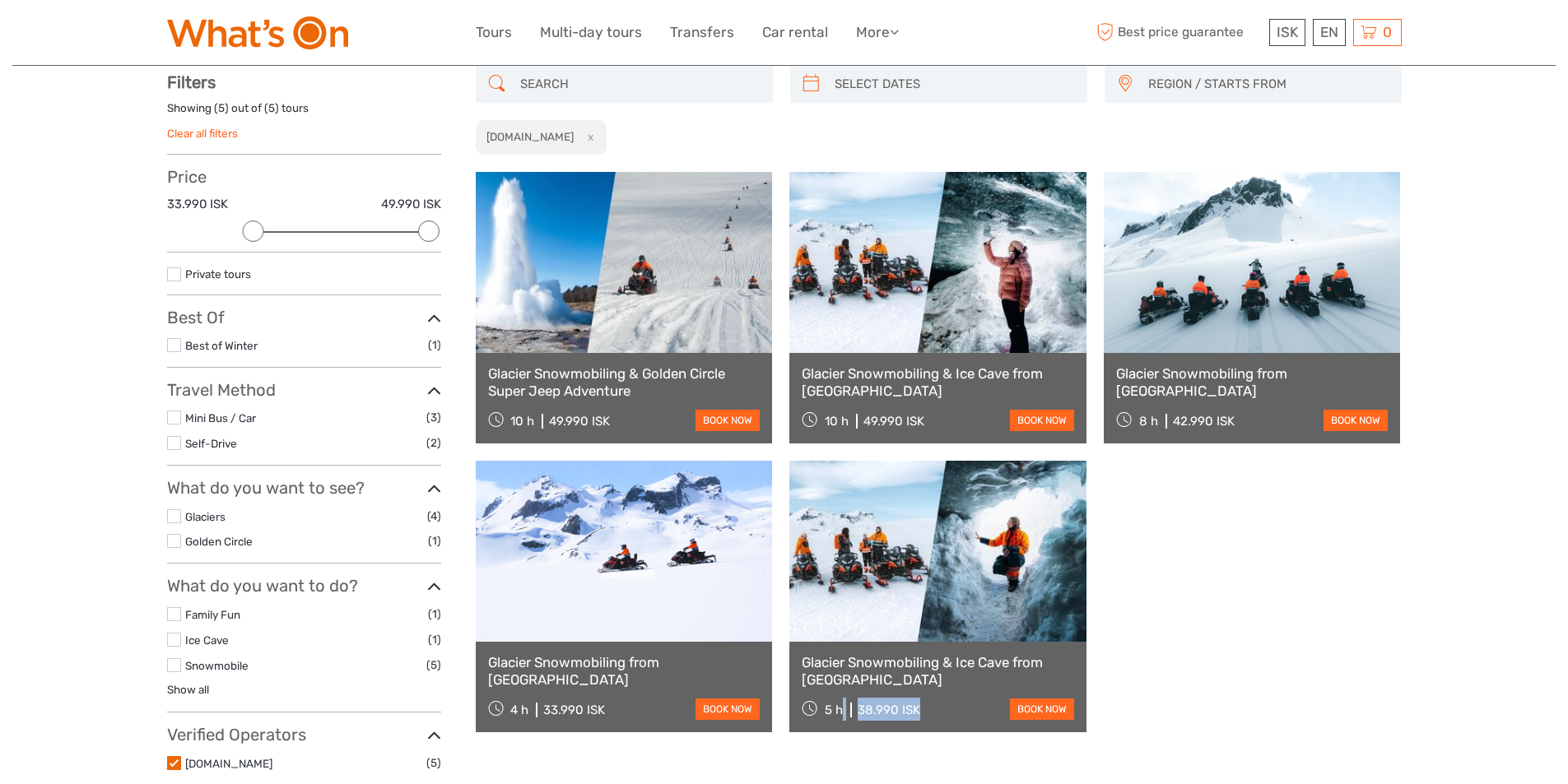
drag, startPoint x: 925, startPoint y: 711, endPoint x: 840, endPoint y: 716, distance: 85.1
click at [840, 716] on div "5 h 38.990 ISK book now" at bounding box center [938, 709] width 273 height 23
click at [1058, 716] on link "book now" at bounding box center [1042, 709] width 64 height 21
click at [965, 425] on div "10 h 49.990 ISK book now" at bounding box center [938, 420] width 273 height 23
click at [1041, 417] on link "book now" at bounding box center [1042, 420] width 64 height 21
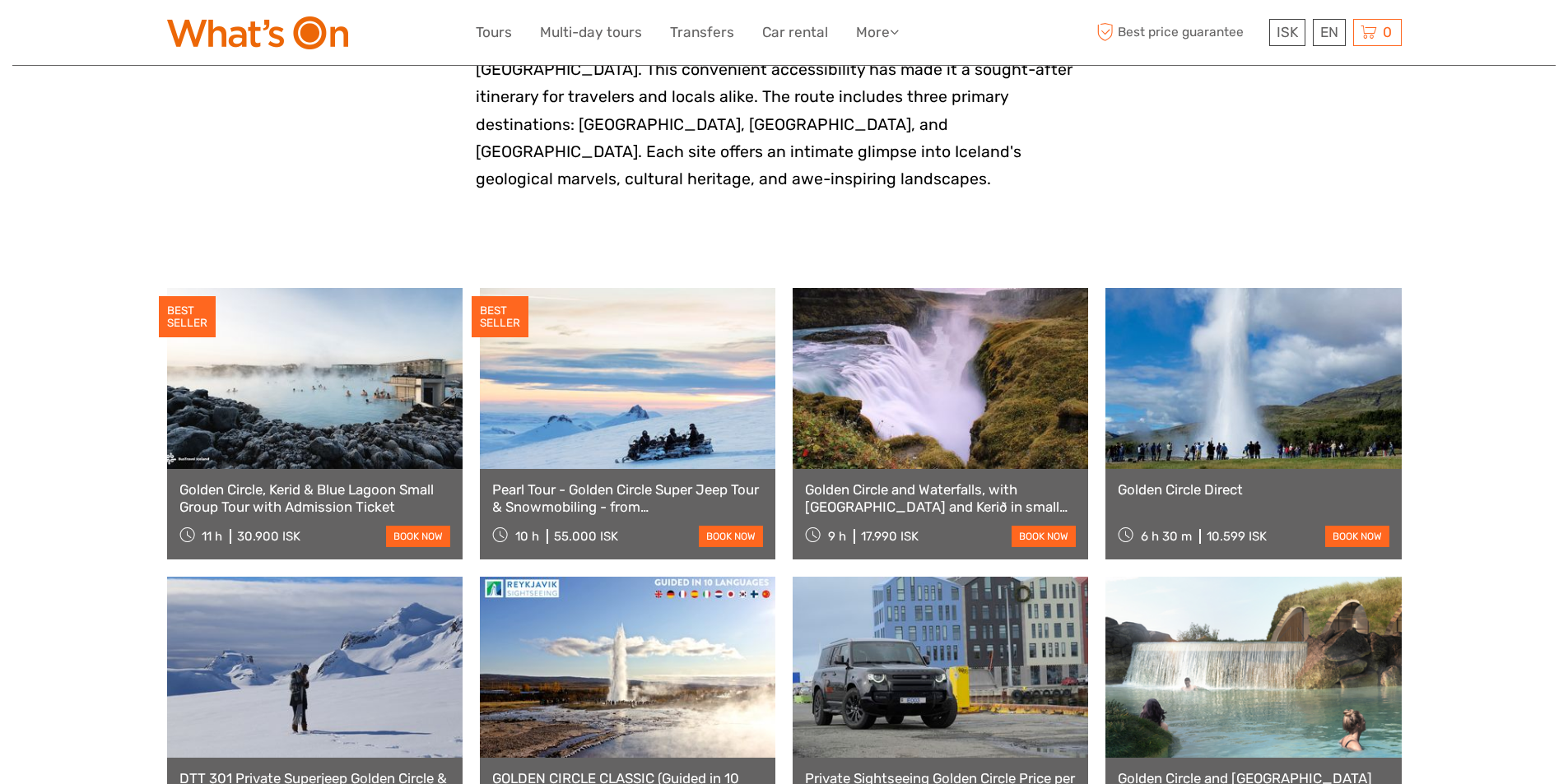
scroll to position [740, 0]
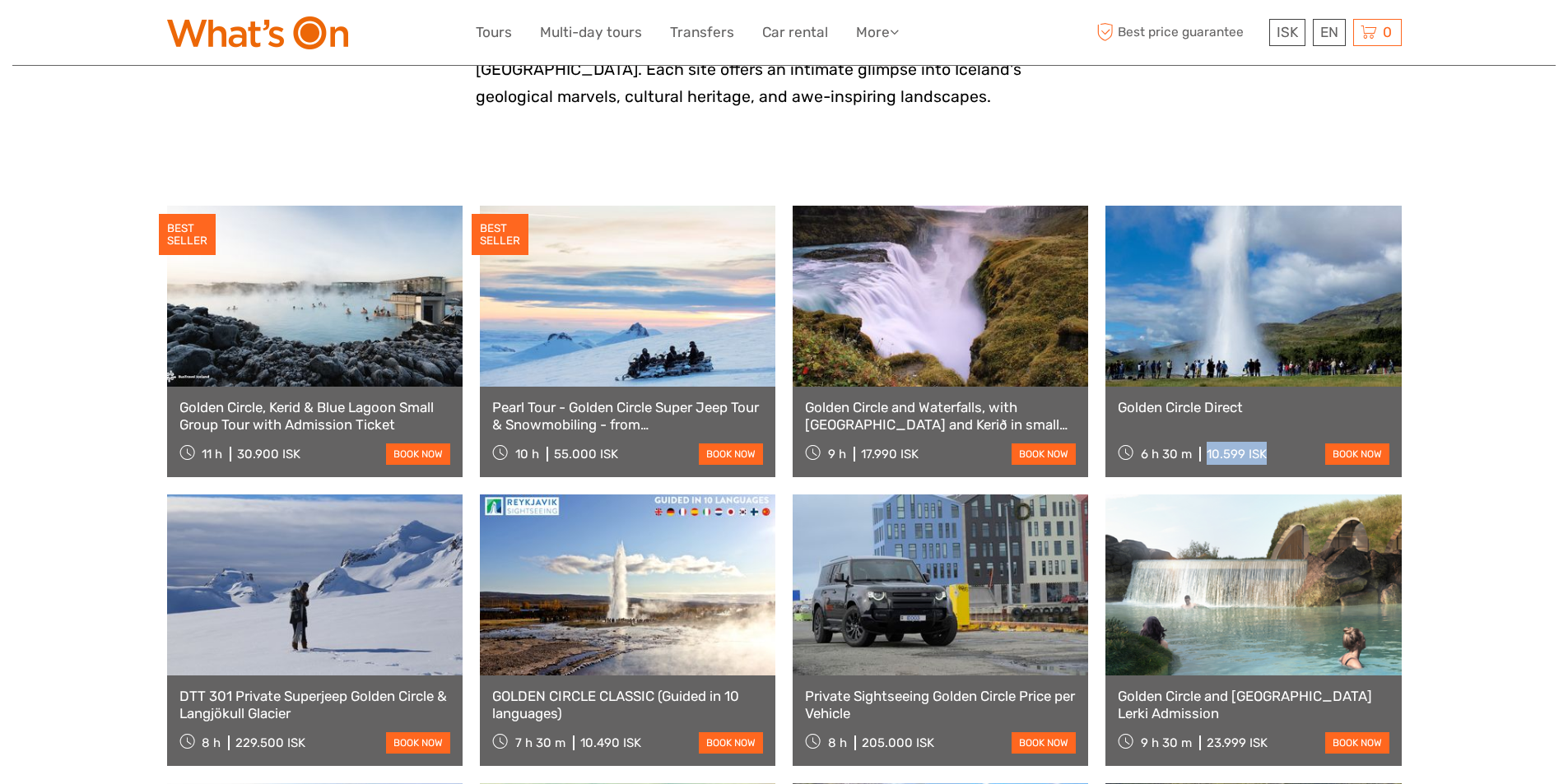
drag, startPoint x: 1271, startPoint y: 419, endPoint x: 1205, endPoint y: 437, distance: 68.4
click at [1205, 442] on div "6 h 30 m 10.599 ISK book now" at bounding box center [1253, 453] width 271 height 23
copy div "10.599 ISK"
click at [1186, 295] on link at bounding box center [1253, 296] width 296 height 181
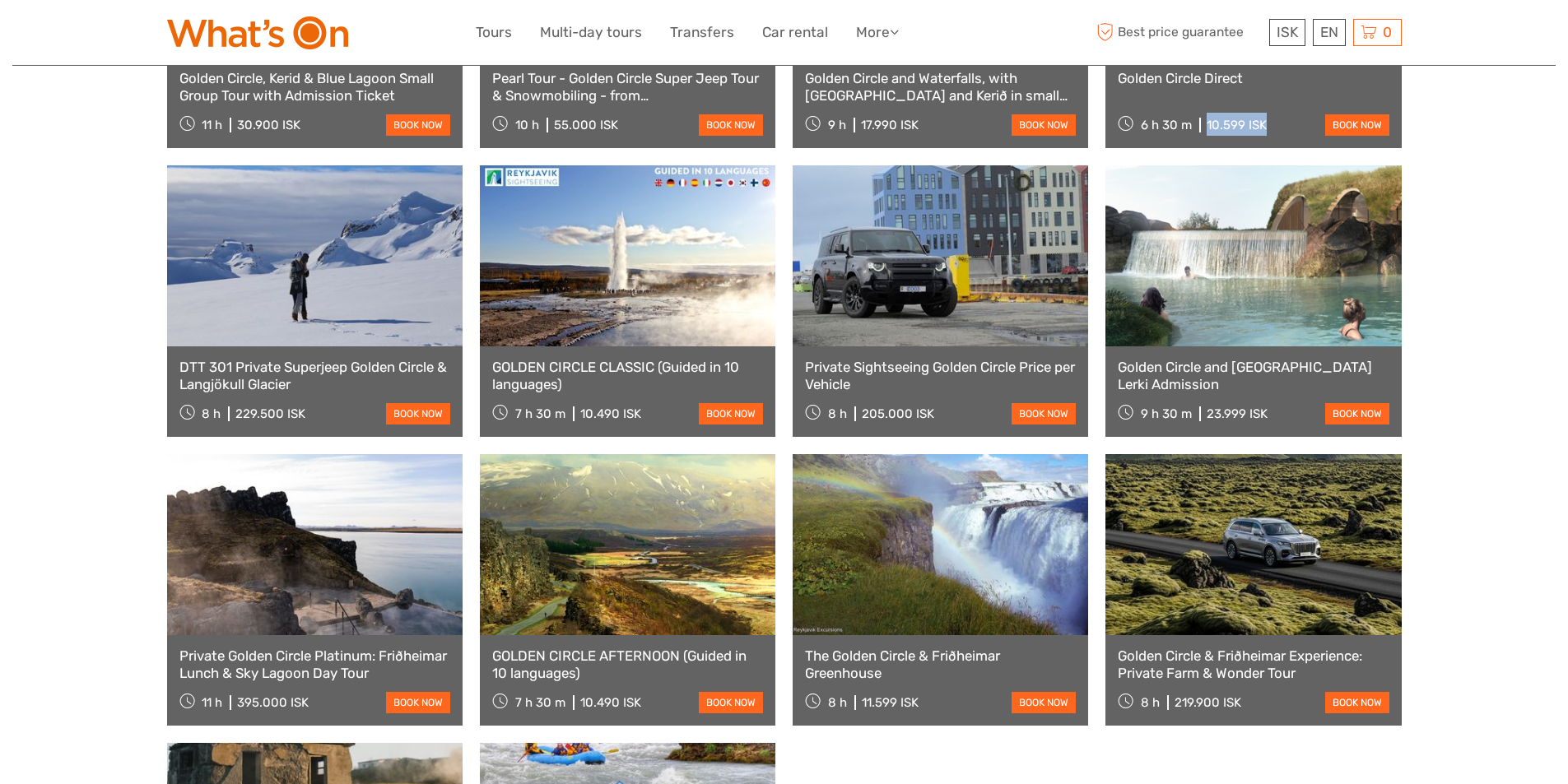
scroll to position [823, 0]
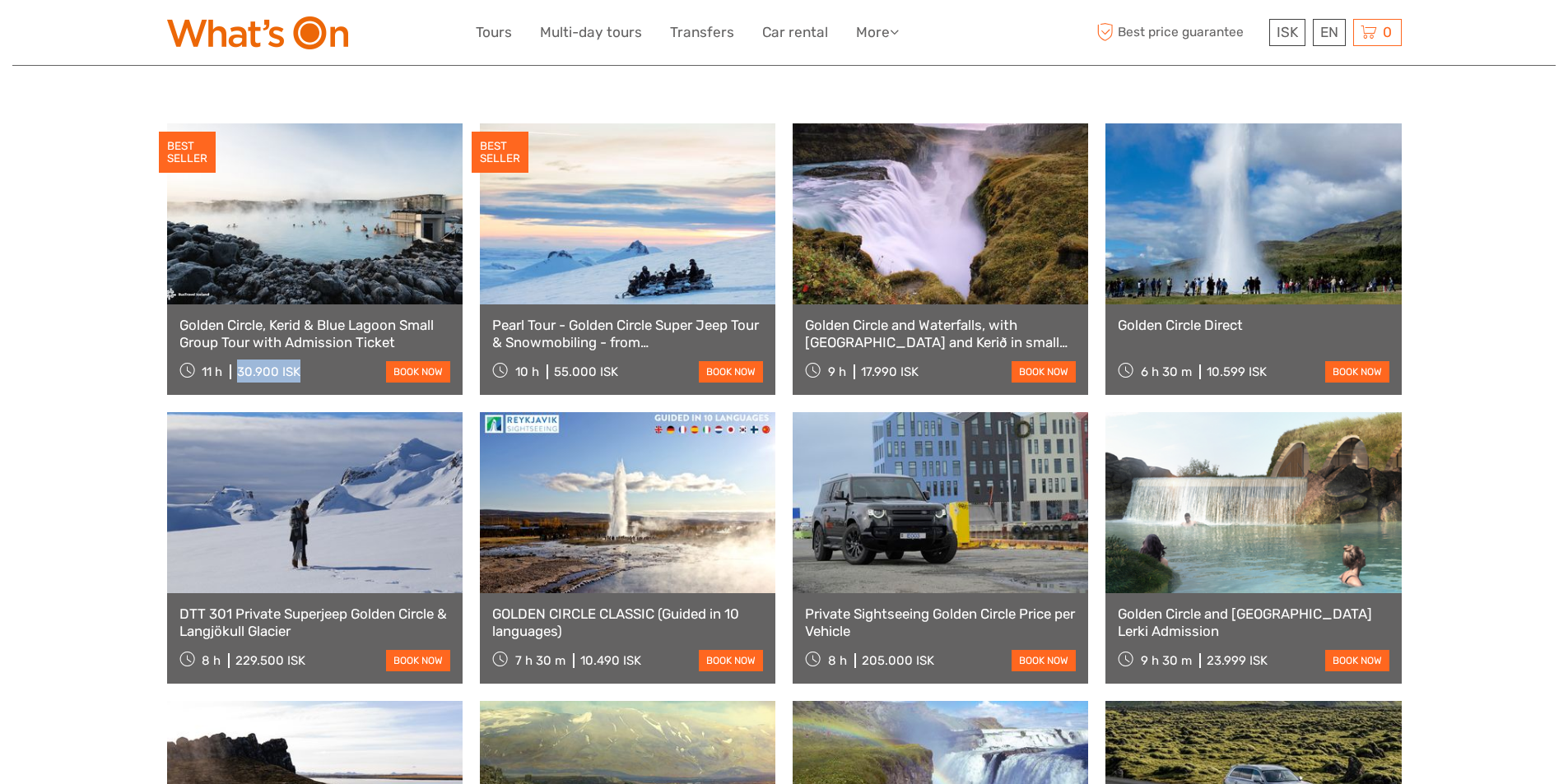
drag, startPoint x: 284, startPoint y: 342, endPoint x: 236, endPoint y: 344, distance: 48.0
click at [236, 360] on div "11 h 30.900 ISK" at bounding box center [240, 371] width 122 height 23
click at [295, 225] on link at bounding box center [314, 214] width 296 height 181
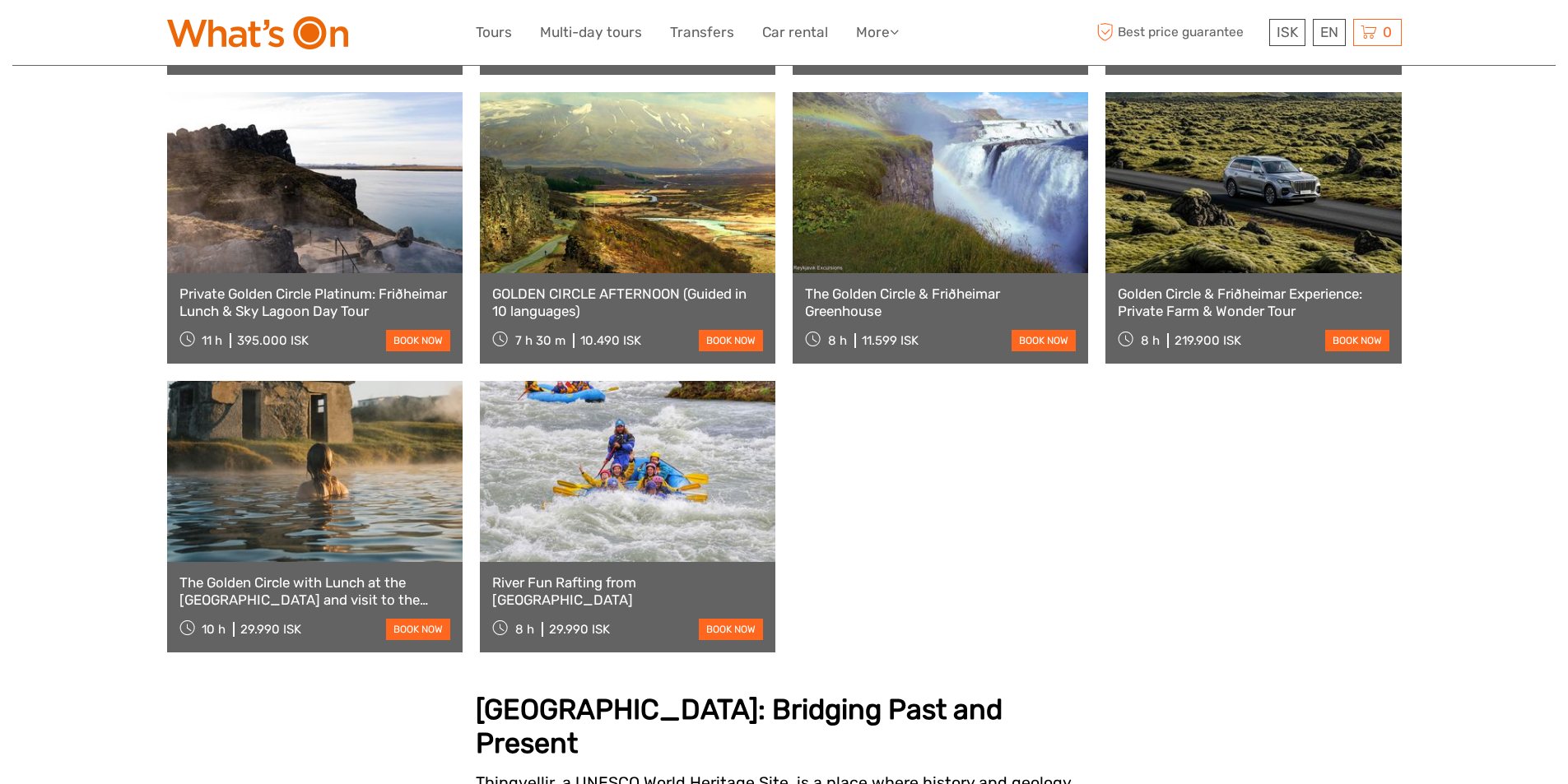
scroll to position [1481, 0]
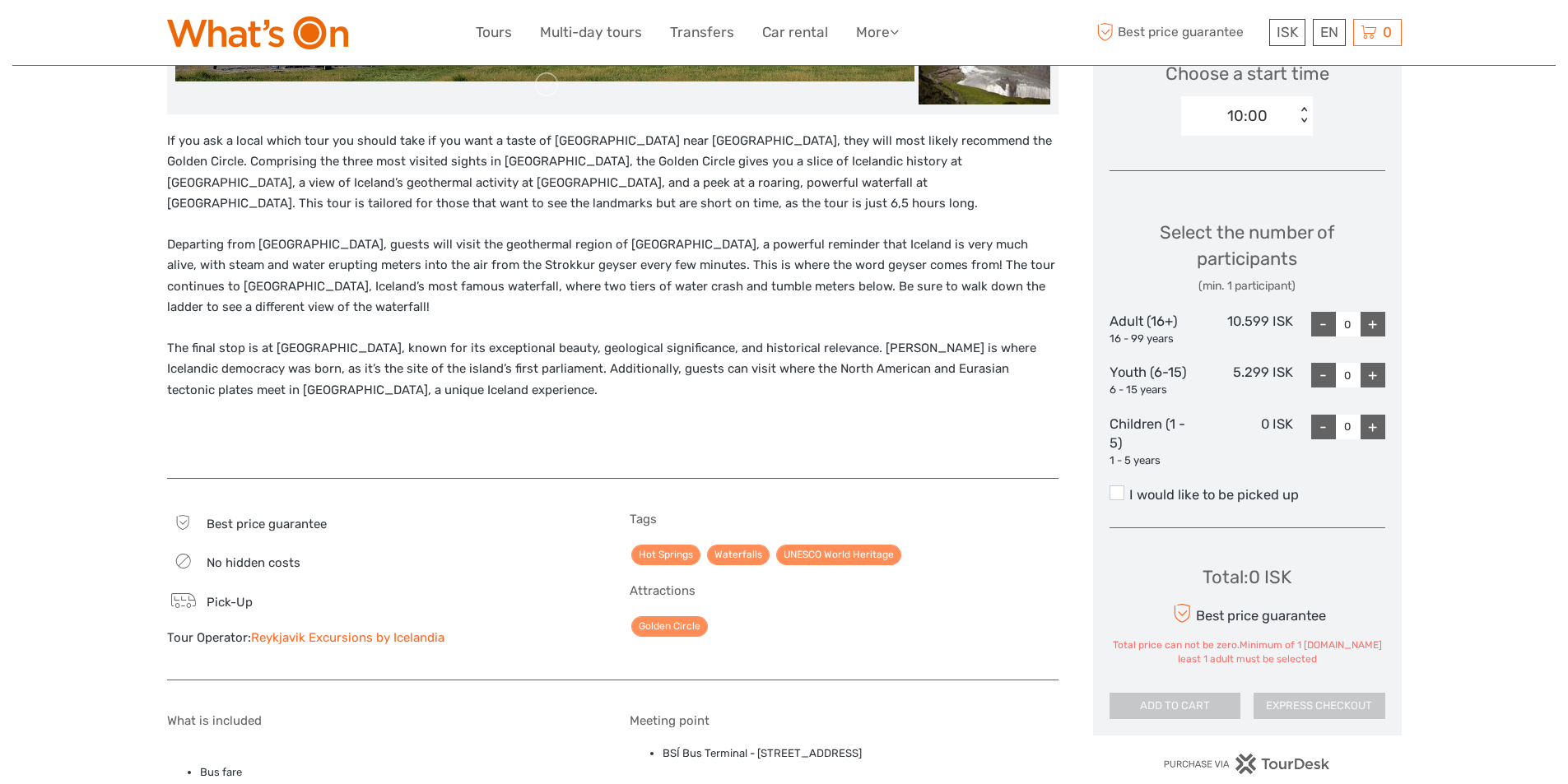
scroll to position [576, 0]
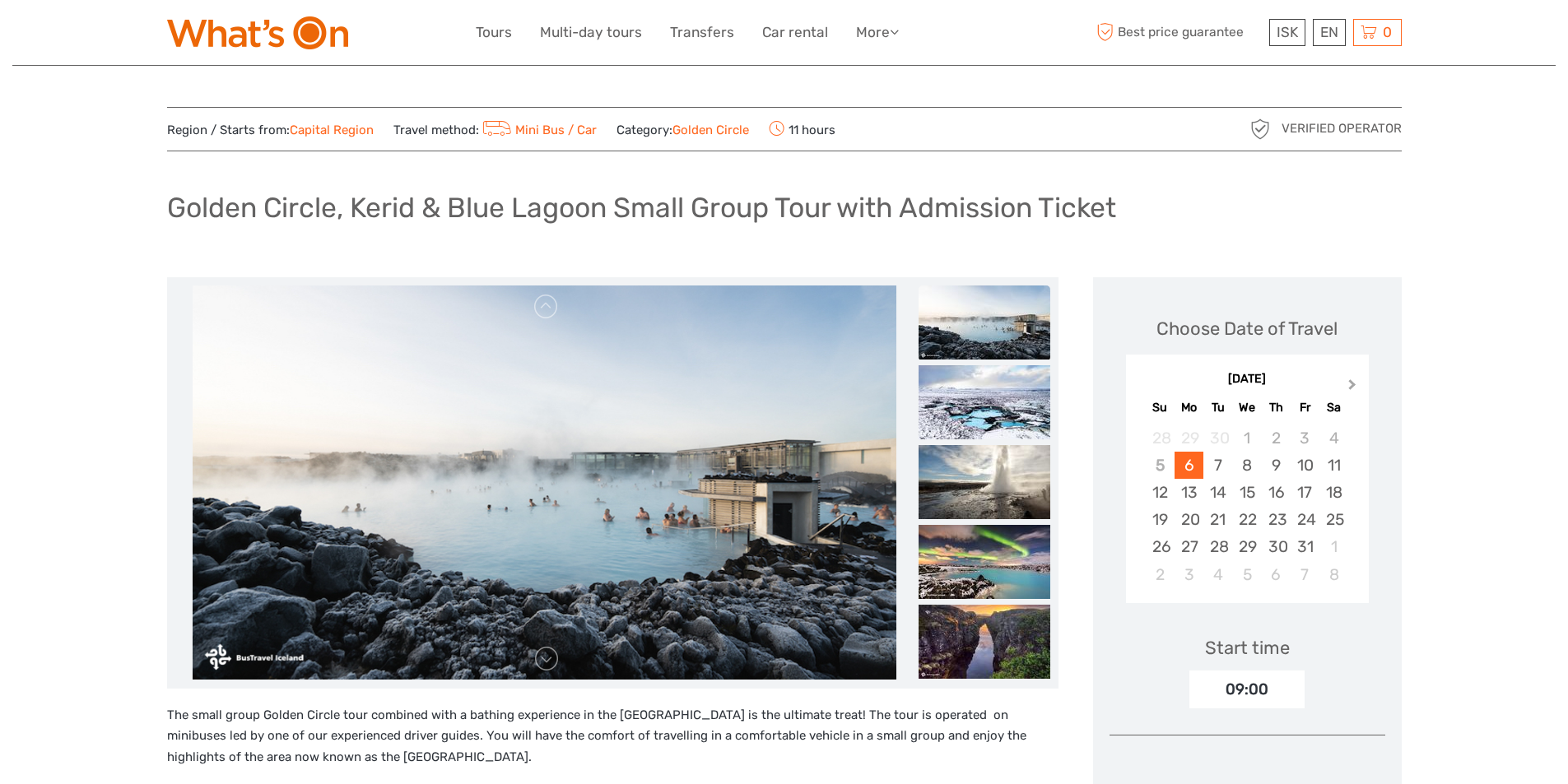
click at [1357, 380] on button "Next Month" at bounding box center [1354, 388] width 26 height 26
click at [1352, 383] on span "Next Month" at bounding box center [1352, 388] width 0 height 24
click at [1213, 485] on div "13" at bounding box center [1218, 492] width 29 height 27
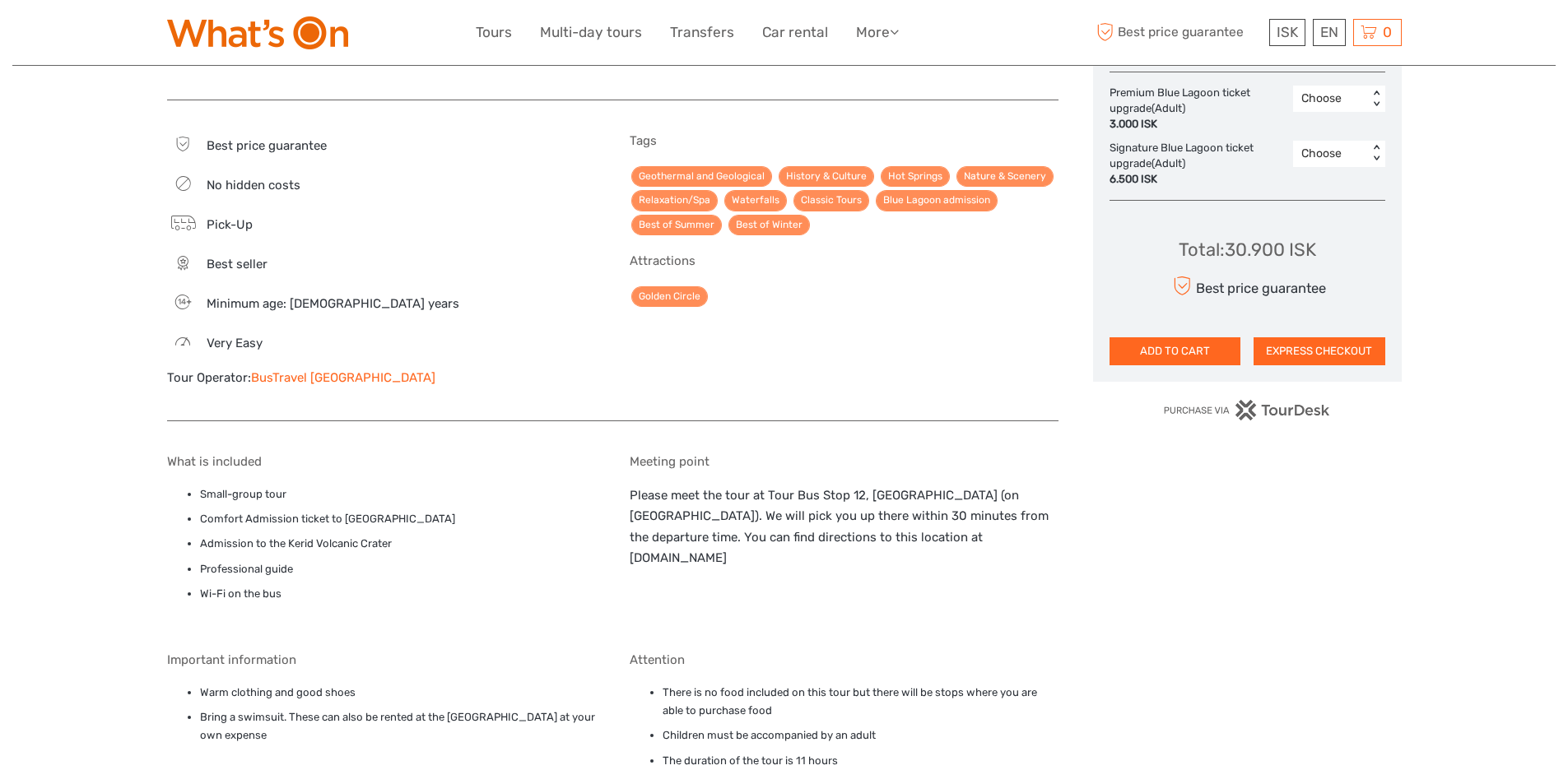
scroll to position [987, 0]
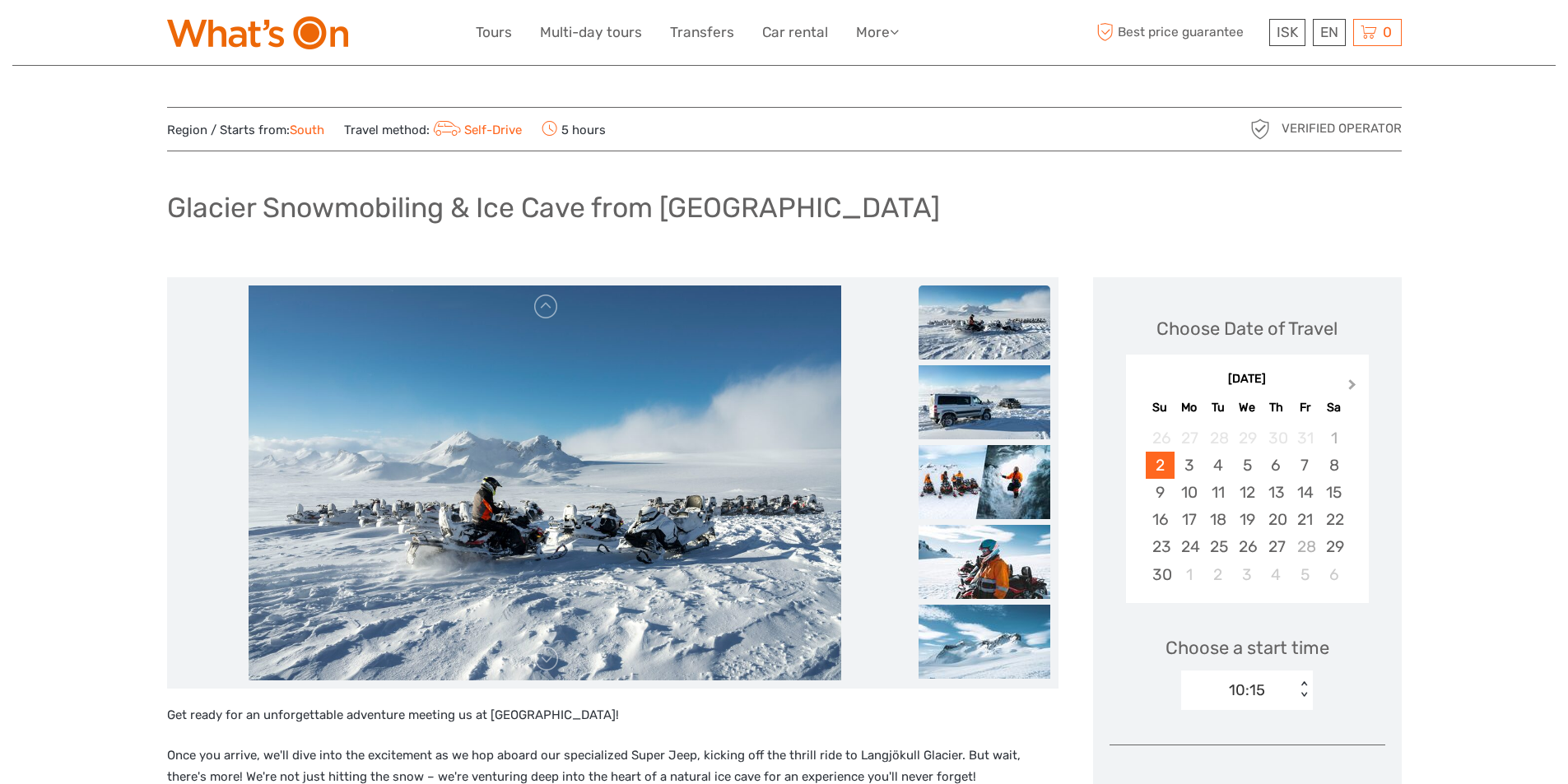
click at [1352, 381] on span "Next Month" at bounding box center [1352, 388] width 0 height 24
click at [1222, 497] on div "13" at bounding box center [1218, 492] width 29 height 27
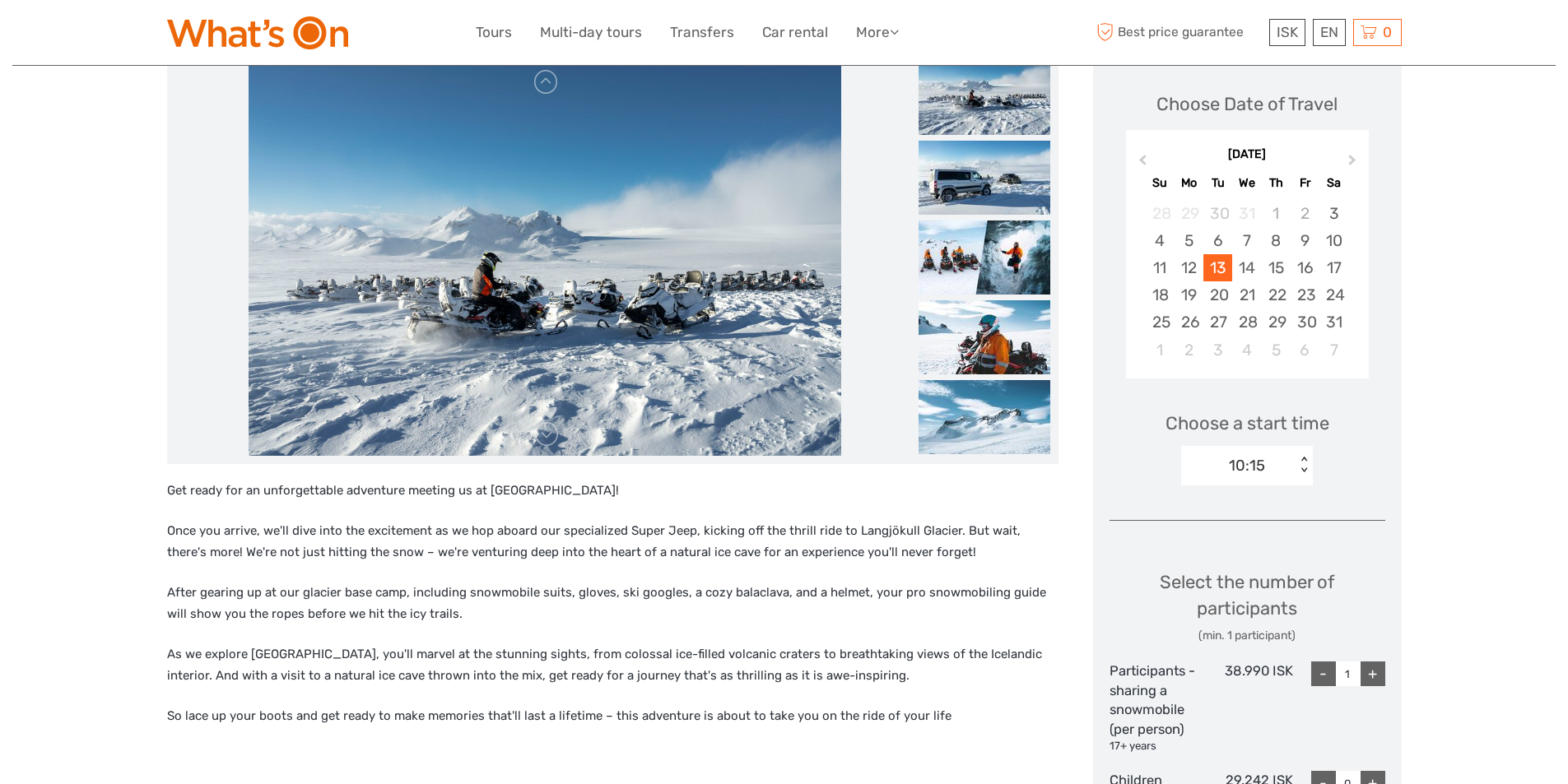
scroll to position [246, 0]
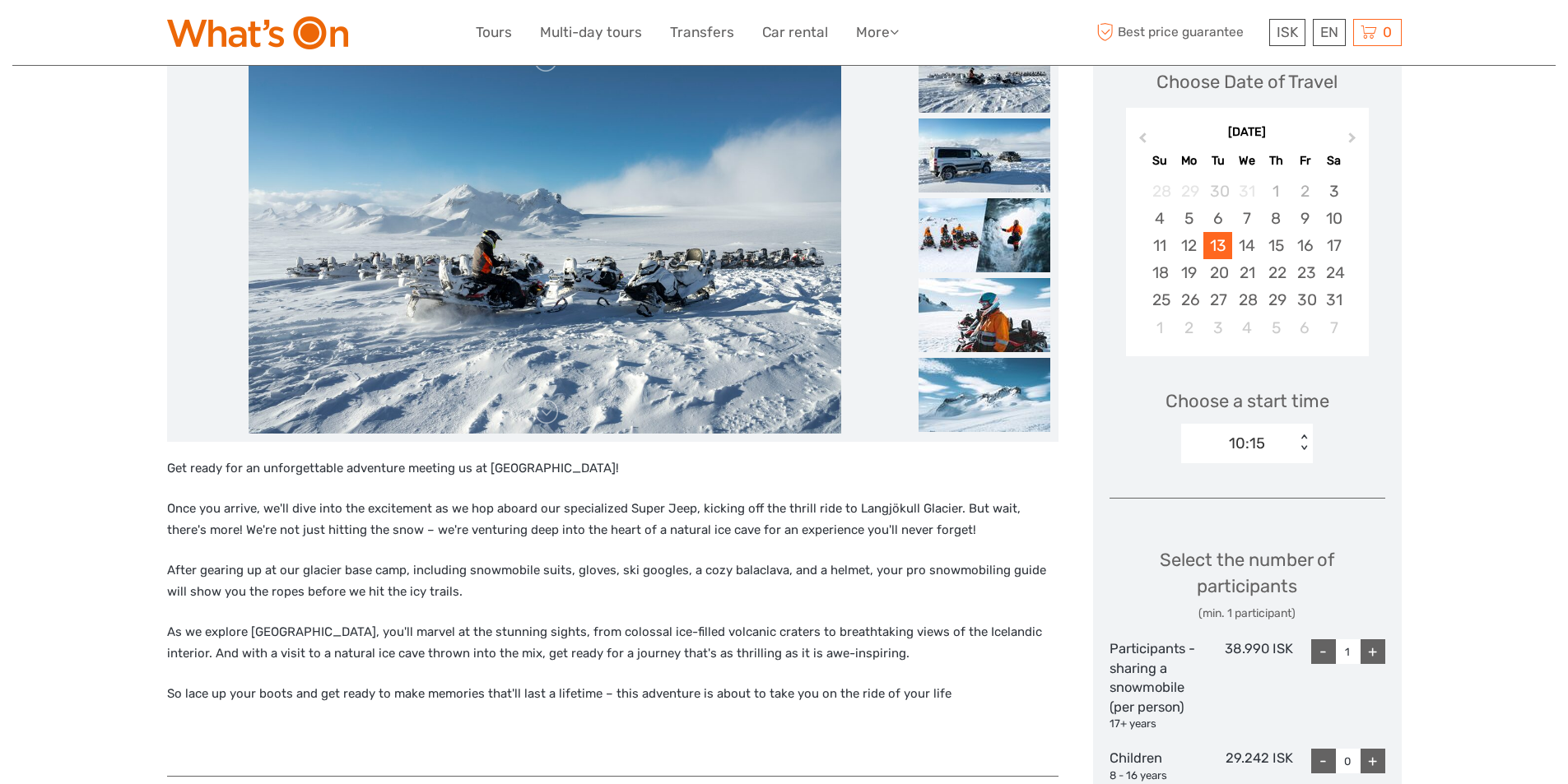
click at [1377, 650] on div "+" at bounding box center [1373, 652] width 25 height 25
type input "2"
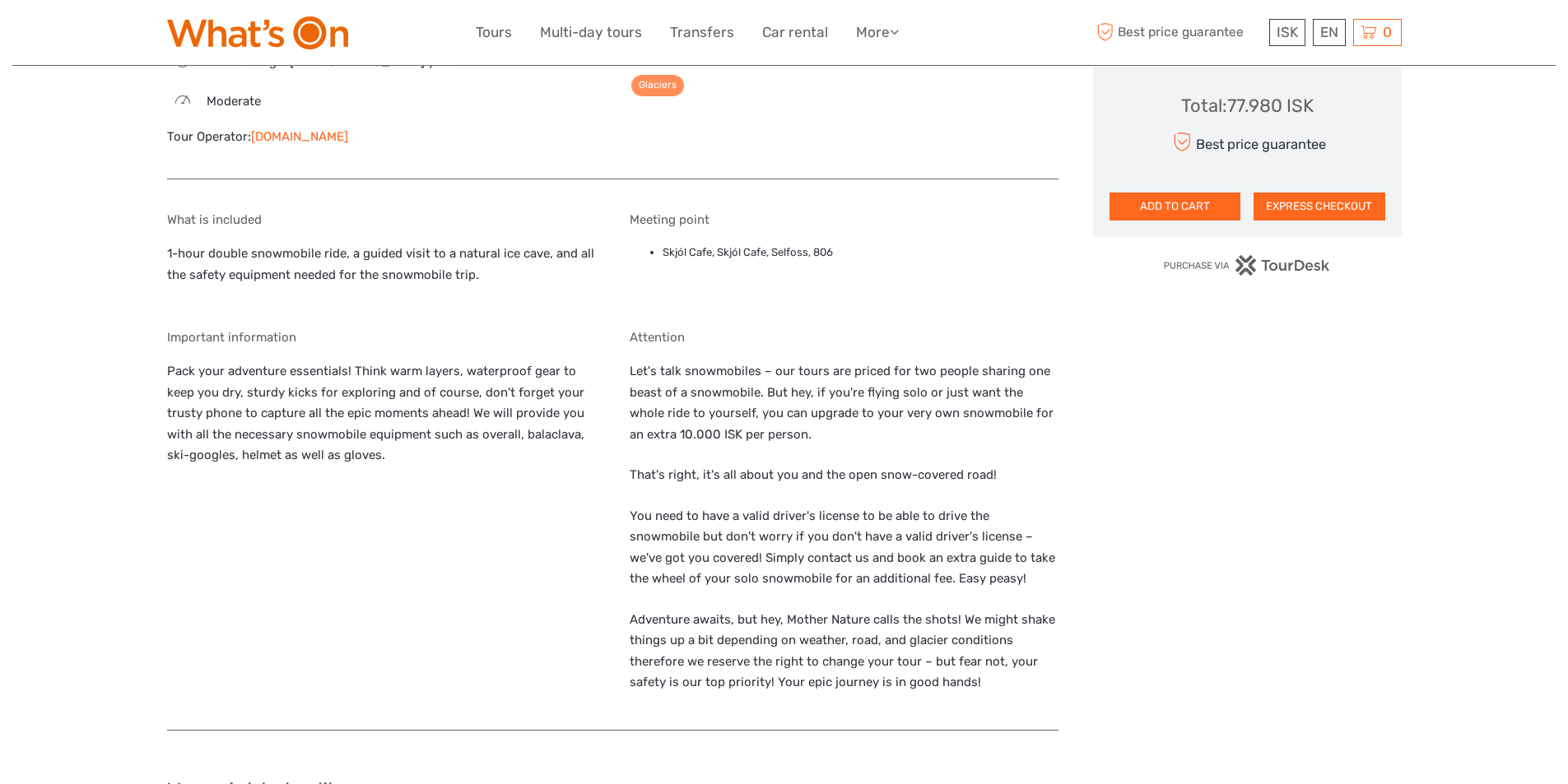
scroll to position [987, 0]
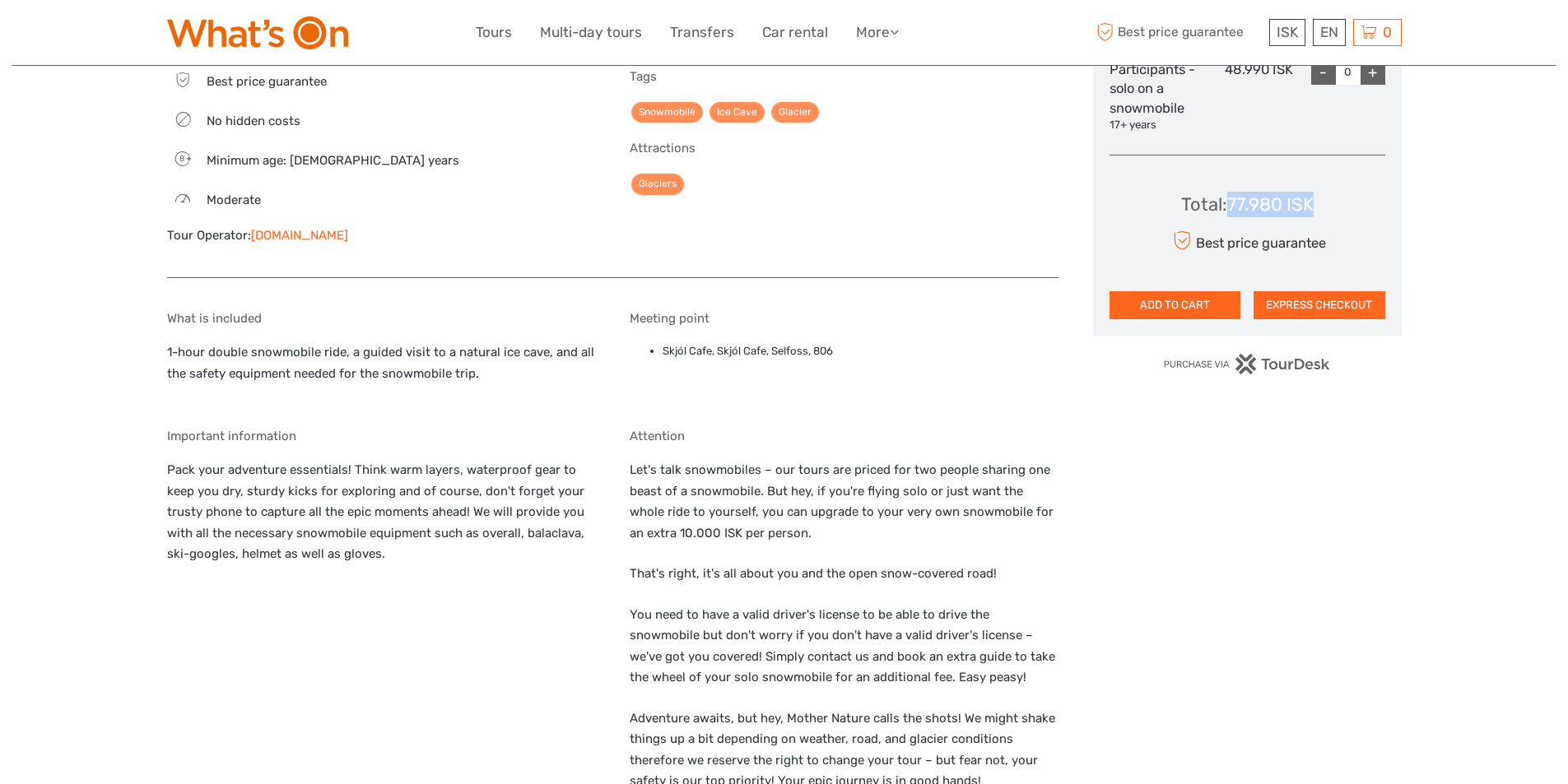
drag, startPoint x: 1313, startPoint y: 204, endPoint x: 1235, endPoint y: 209, distance: 78.2
click at [1229, 210] on div "Total : 77.980 ISK" at bounding box center [1247, 204] width 132 height 25
copy div "77.980 ISK"
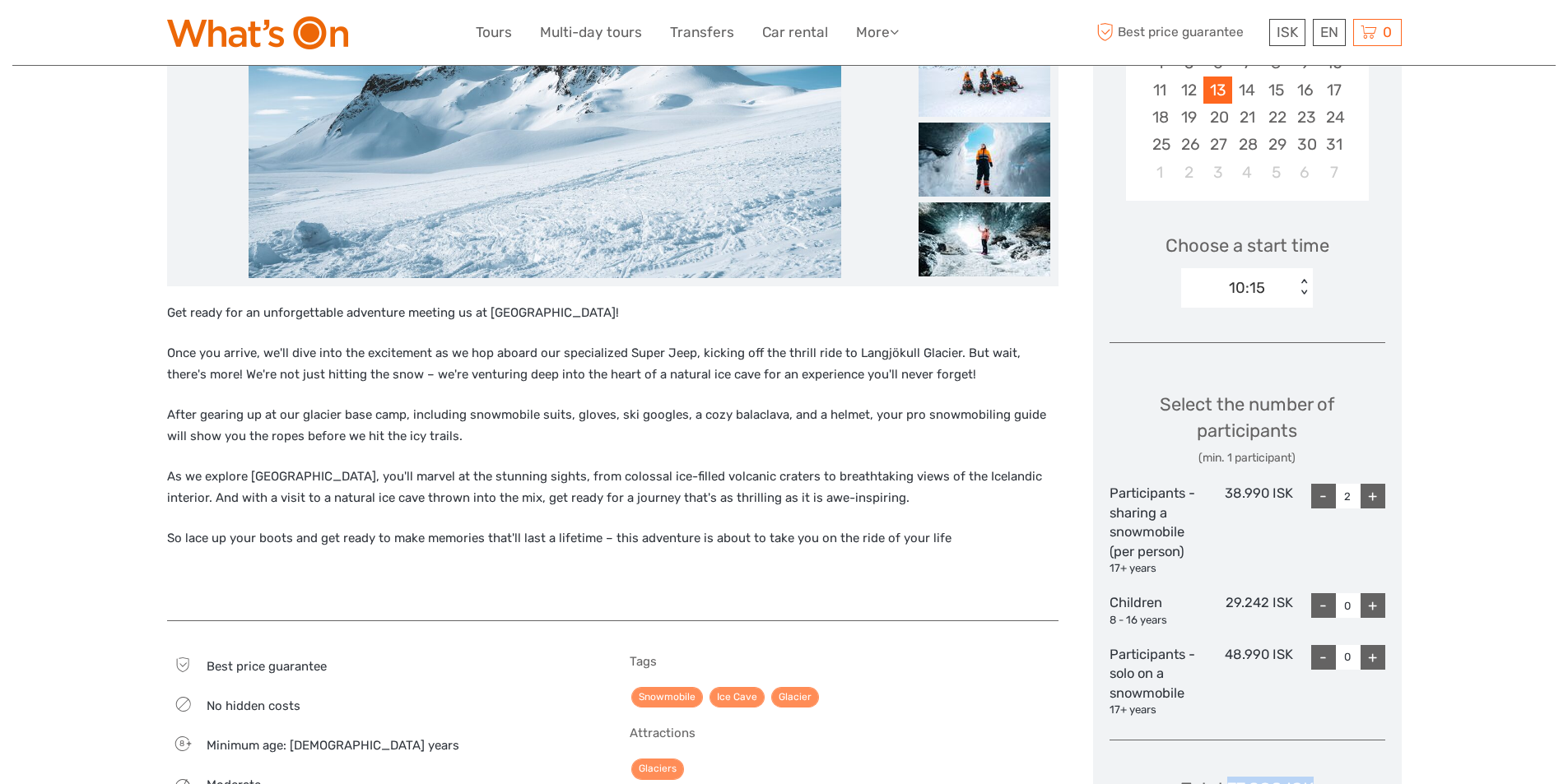
scroll to position [82, 0]
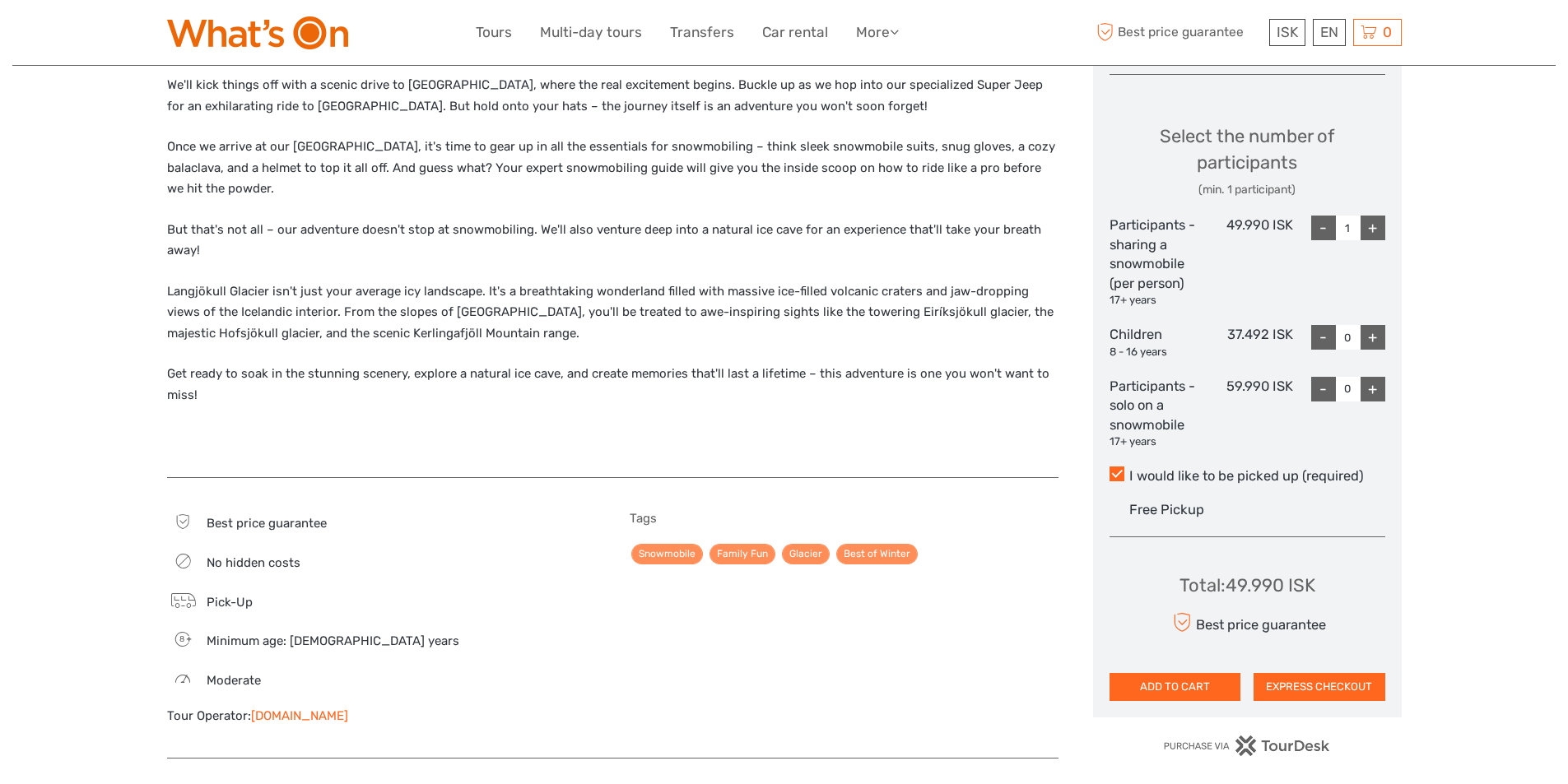
scroll to position [658, 0]
